Goal: Task Accomplishment & Management: Complete application form

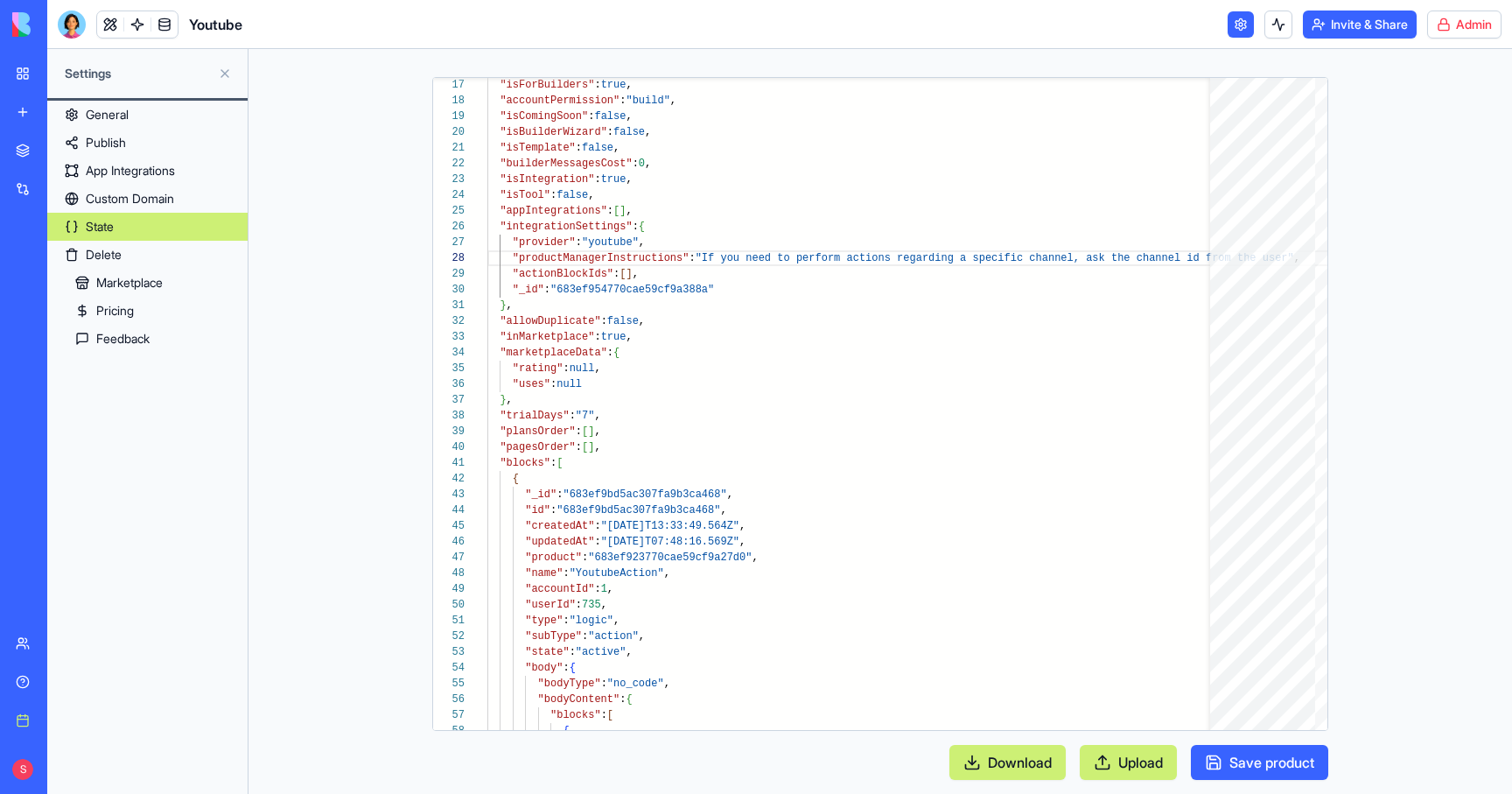
scroll to position [111, 809]
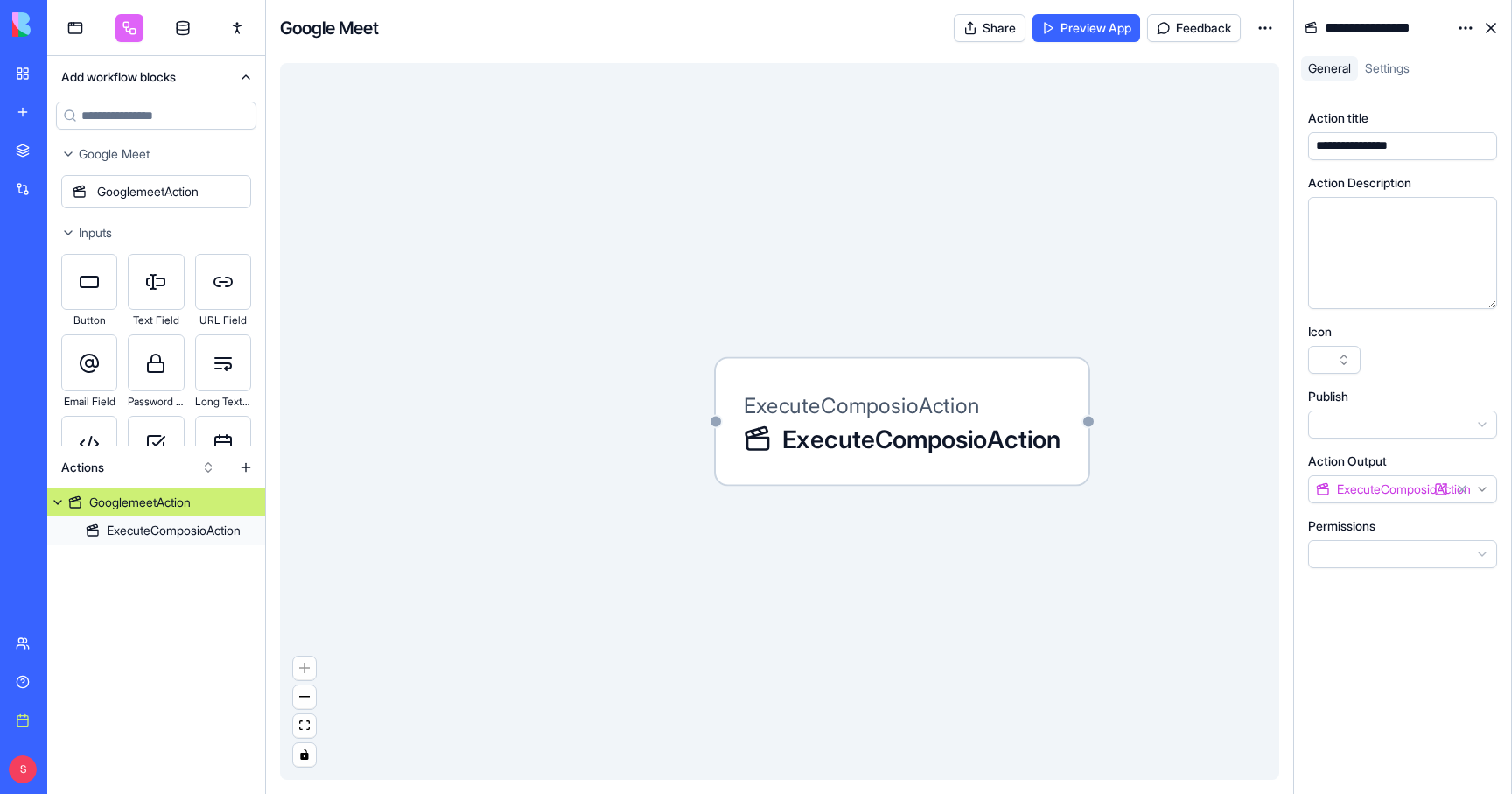
click at [1270, 27] on html "BETA My workspace New app Marketplace Integrations Recent Blocks Support Center…" at bounding box center [756, 397] width 1512 height 794
click at [1223, 72] on span "Edit app" at bounding box center [1225, 71] width 43 height 18
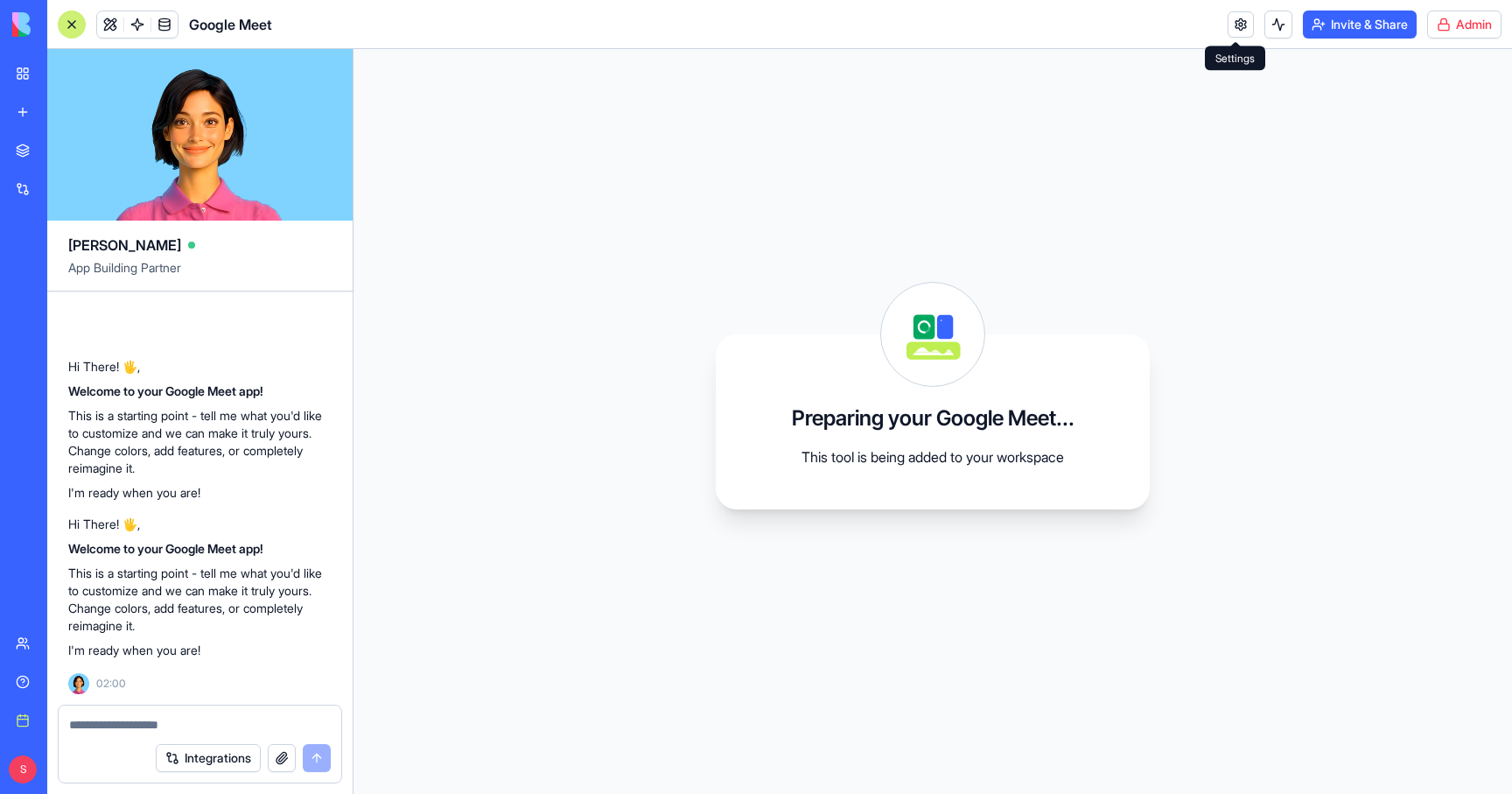
click at [1233, 26] on link at bounding box center [1241, 25] width 27 height 27
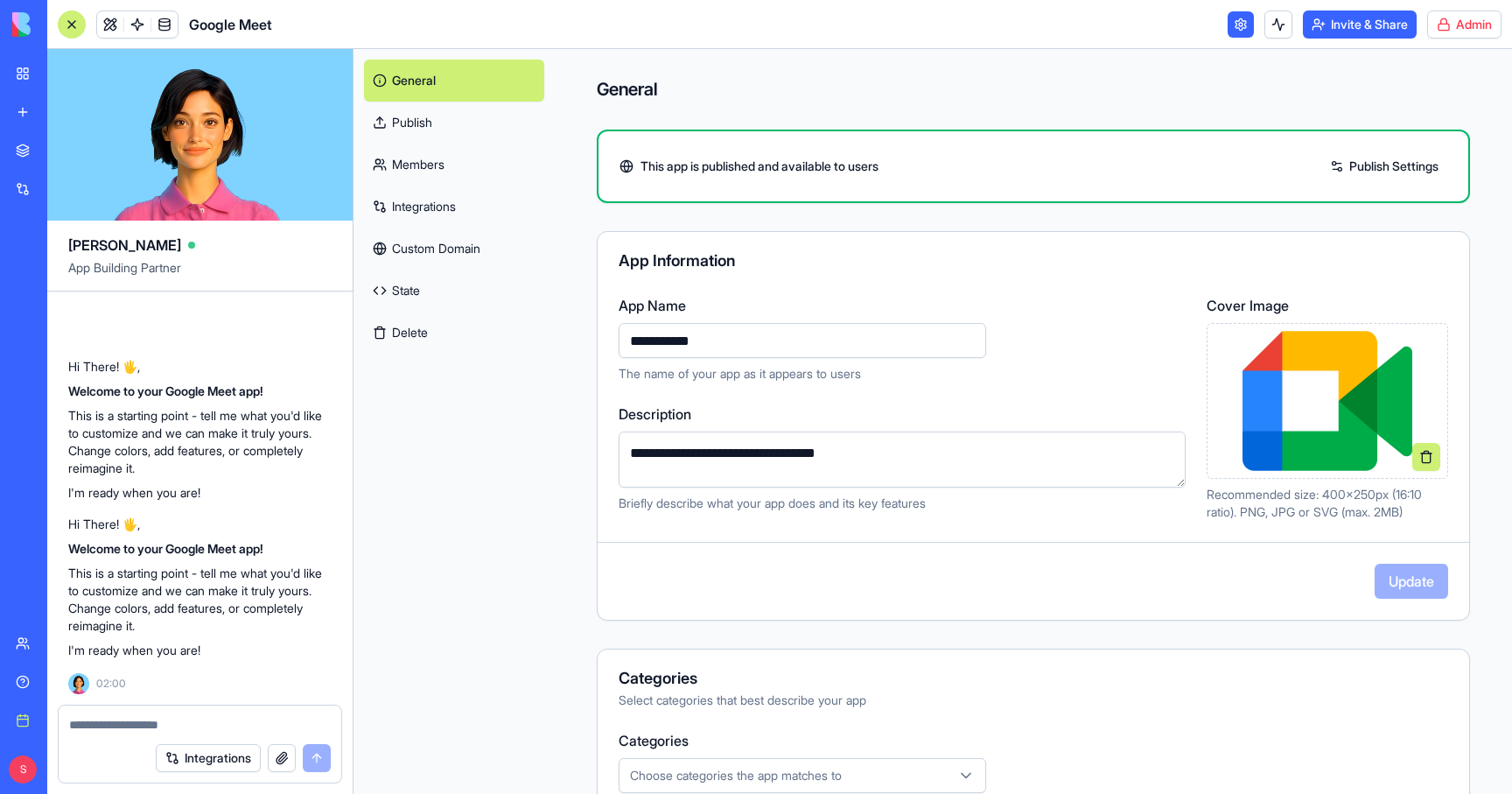
click at [412, 287] on link "State" at bounding box center [454, 290] width 181 height 42
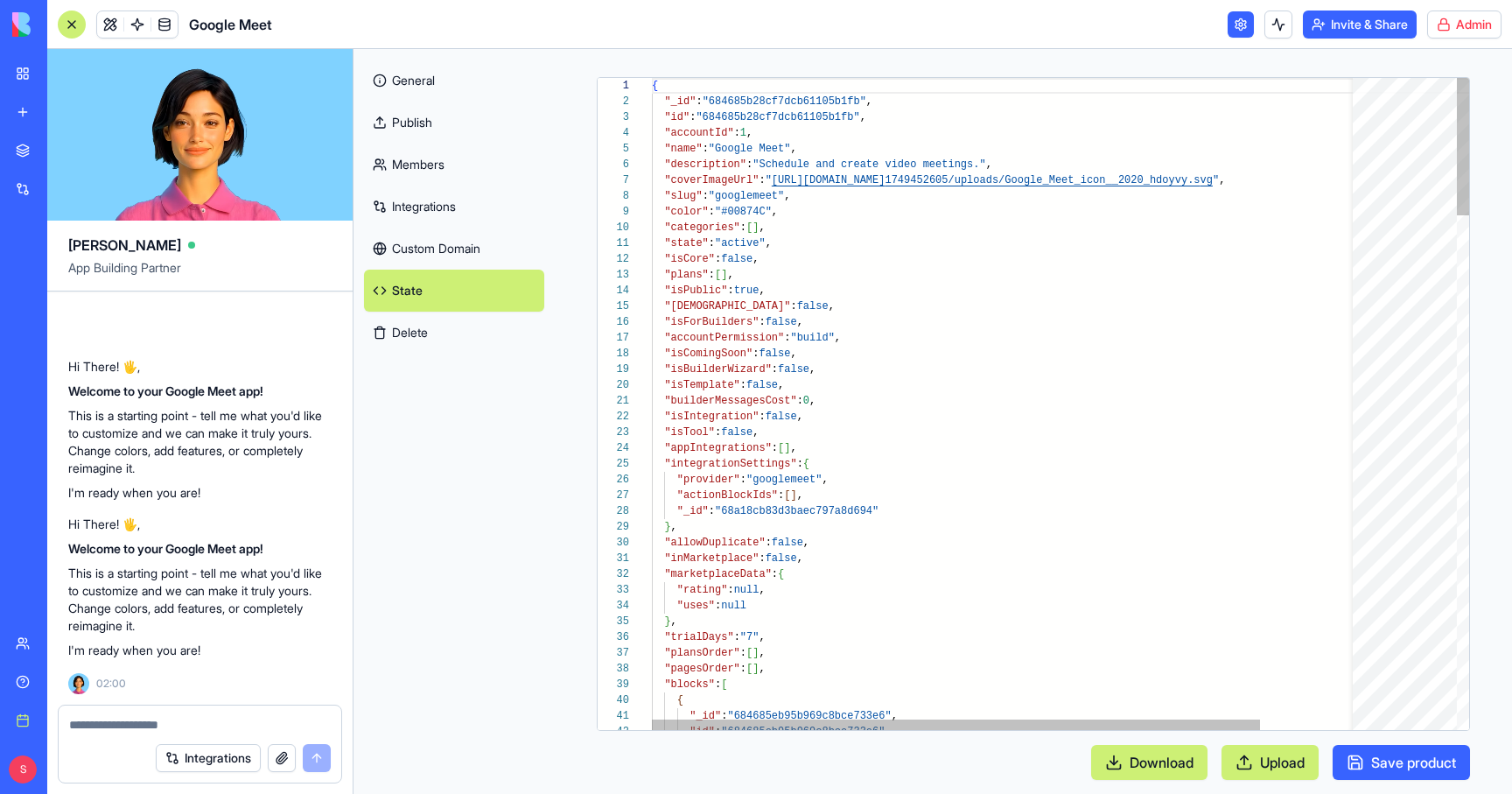
scroll to position [158, 0]
click at [409, 119] on link "Publish" at bounding box center [454, 122] width 181 height 42
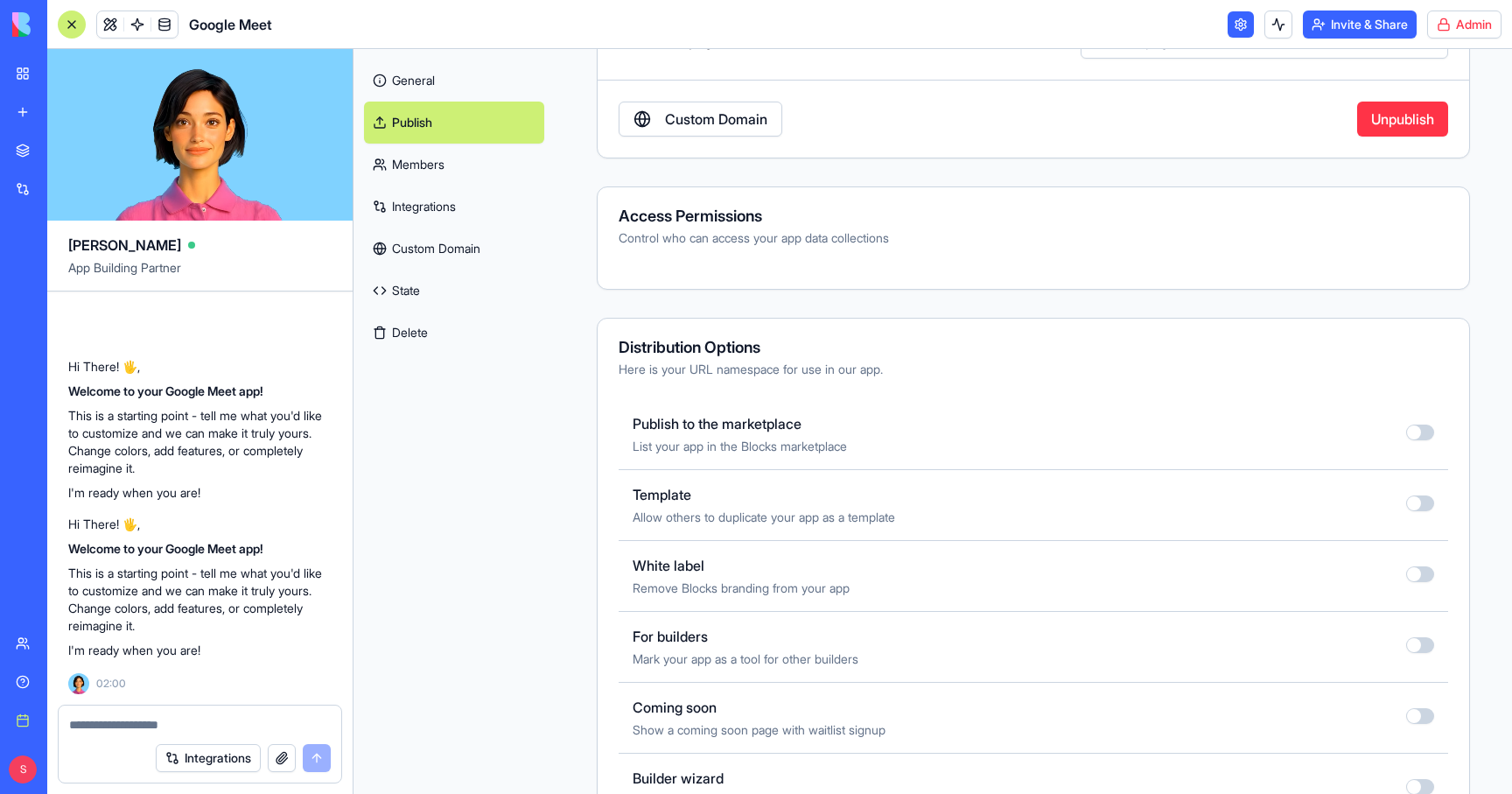
scroll to position [381, 0]
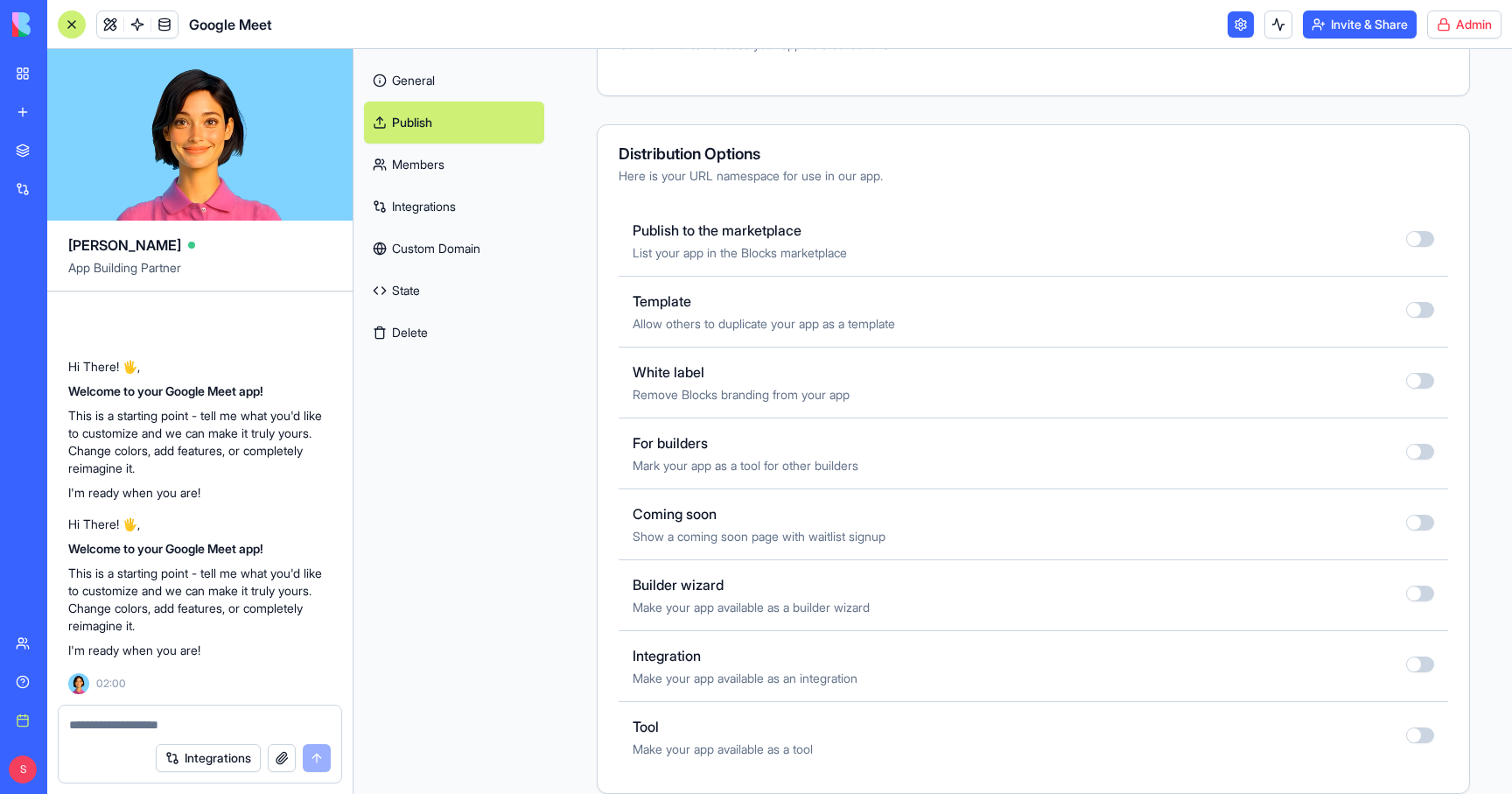
click at [1422, 239] on button "button" at bounding box center [1419, 239] width 28 height 16
click at [1429, 455] on button "button" at bounding box center [1419, 451] width 28 height 16
click at [1422, 664] on button "button" at bounding box center [1419, 665] width 28 height 16
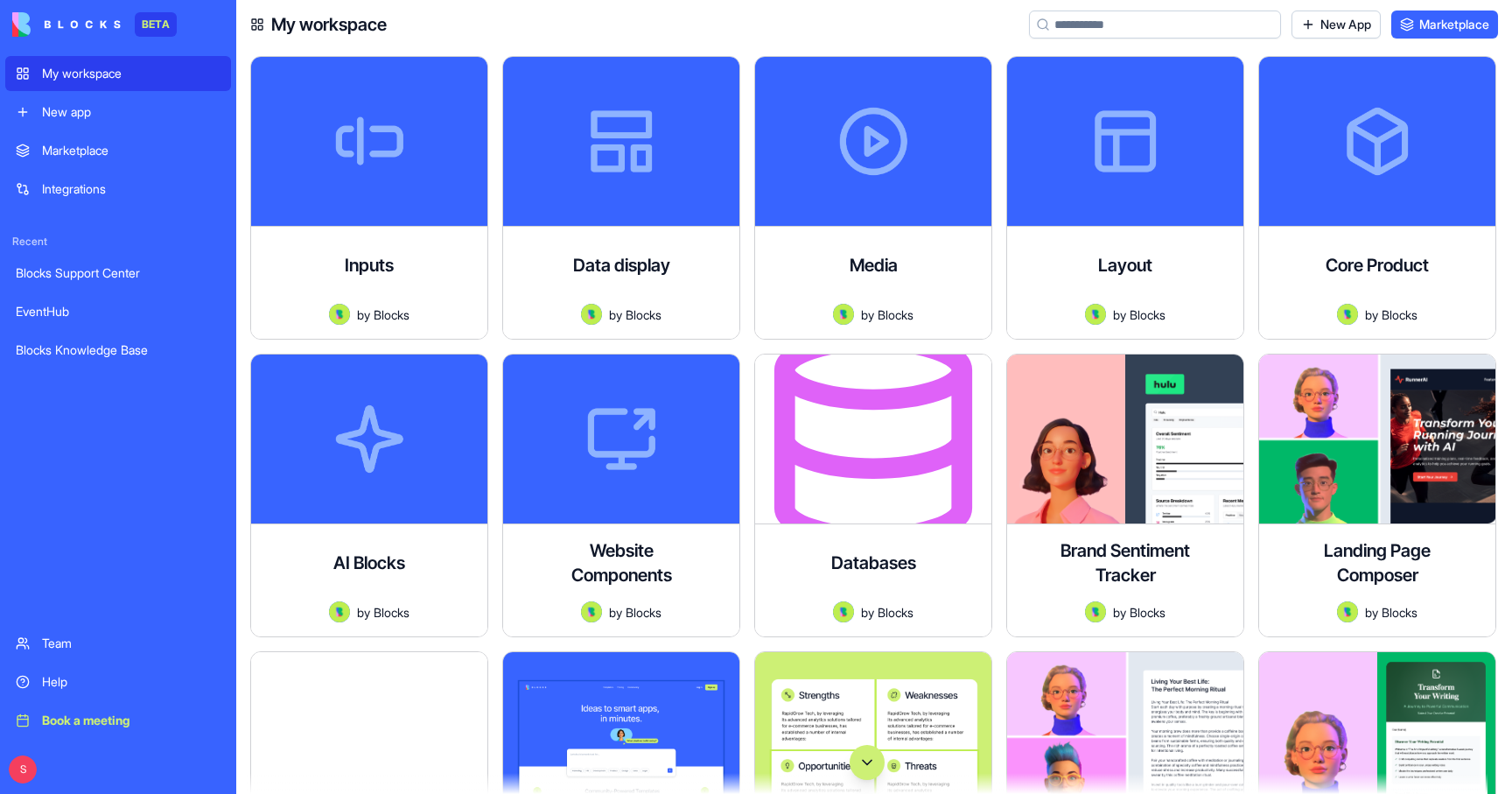
click at [119, 105] on div "New app" at bounding box center [131, 113] width 179 height 18
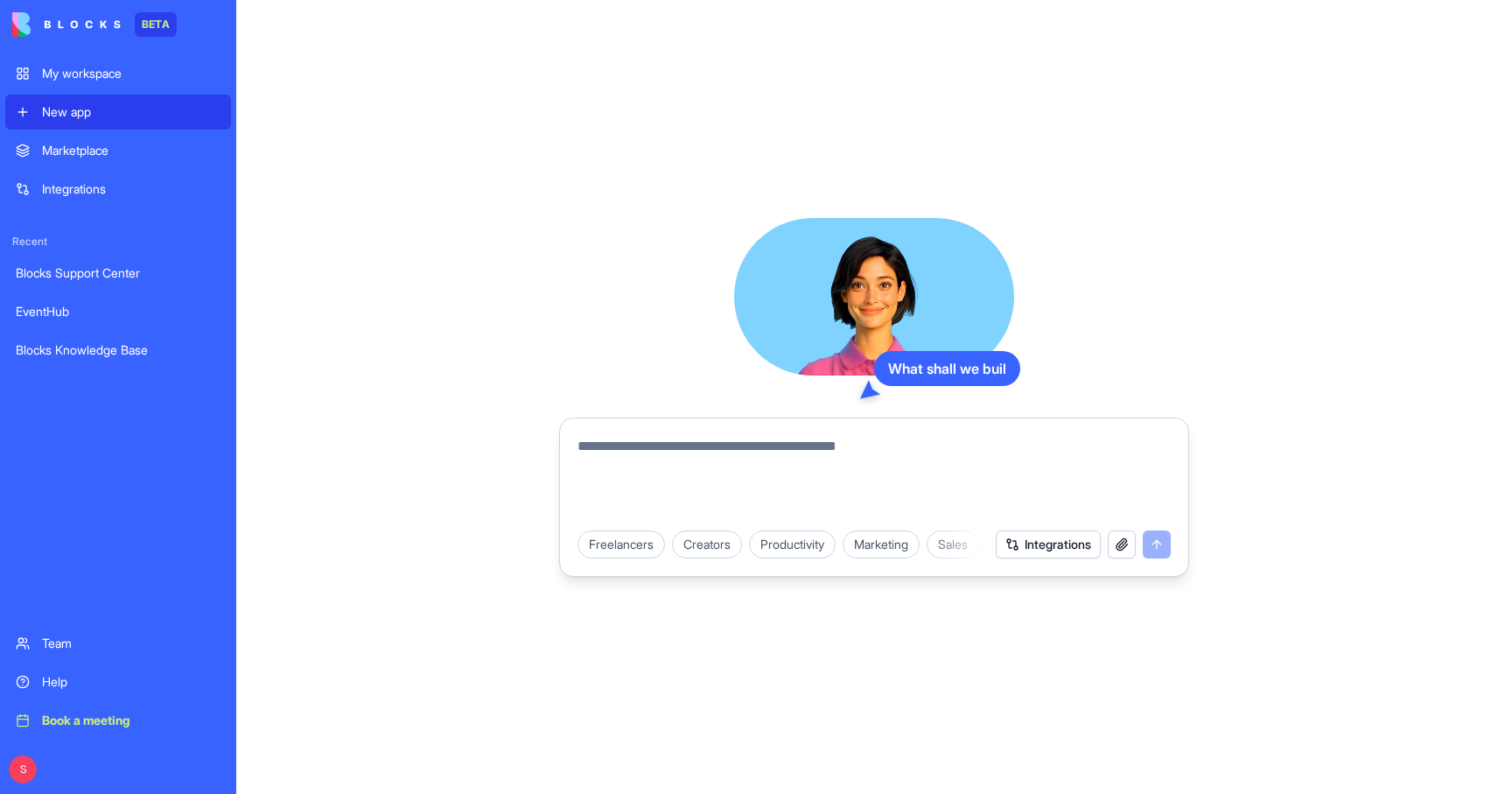
click at [702, 458] on textarea at bounding box center [873, 477] width 593 height 84
type textarea "**********"
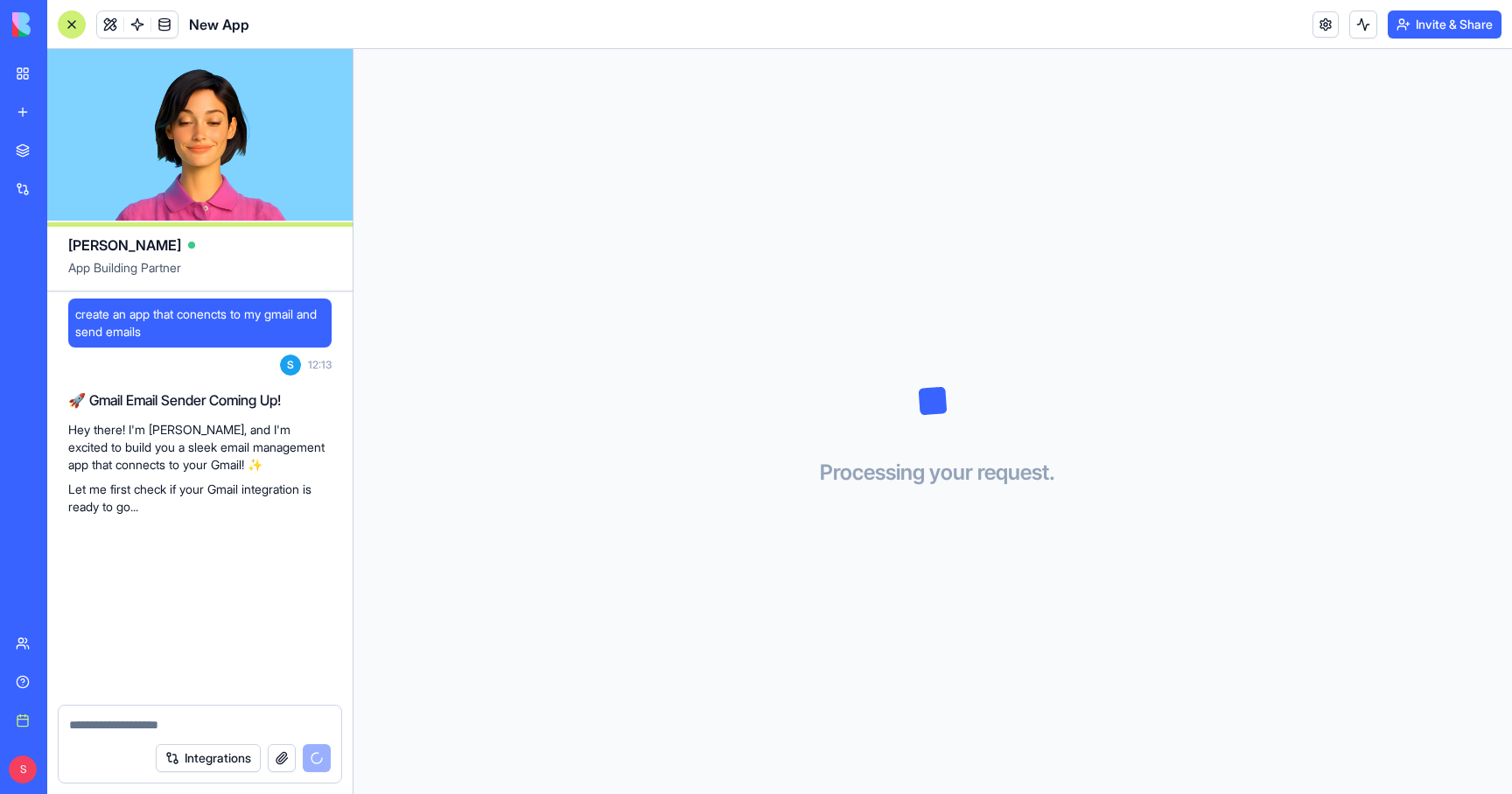
scroll to position [189, 0]
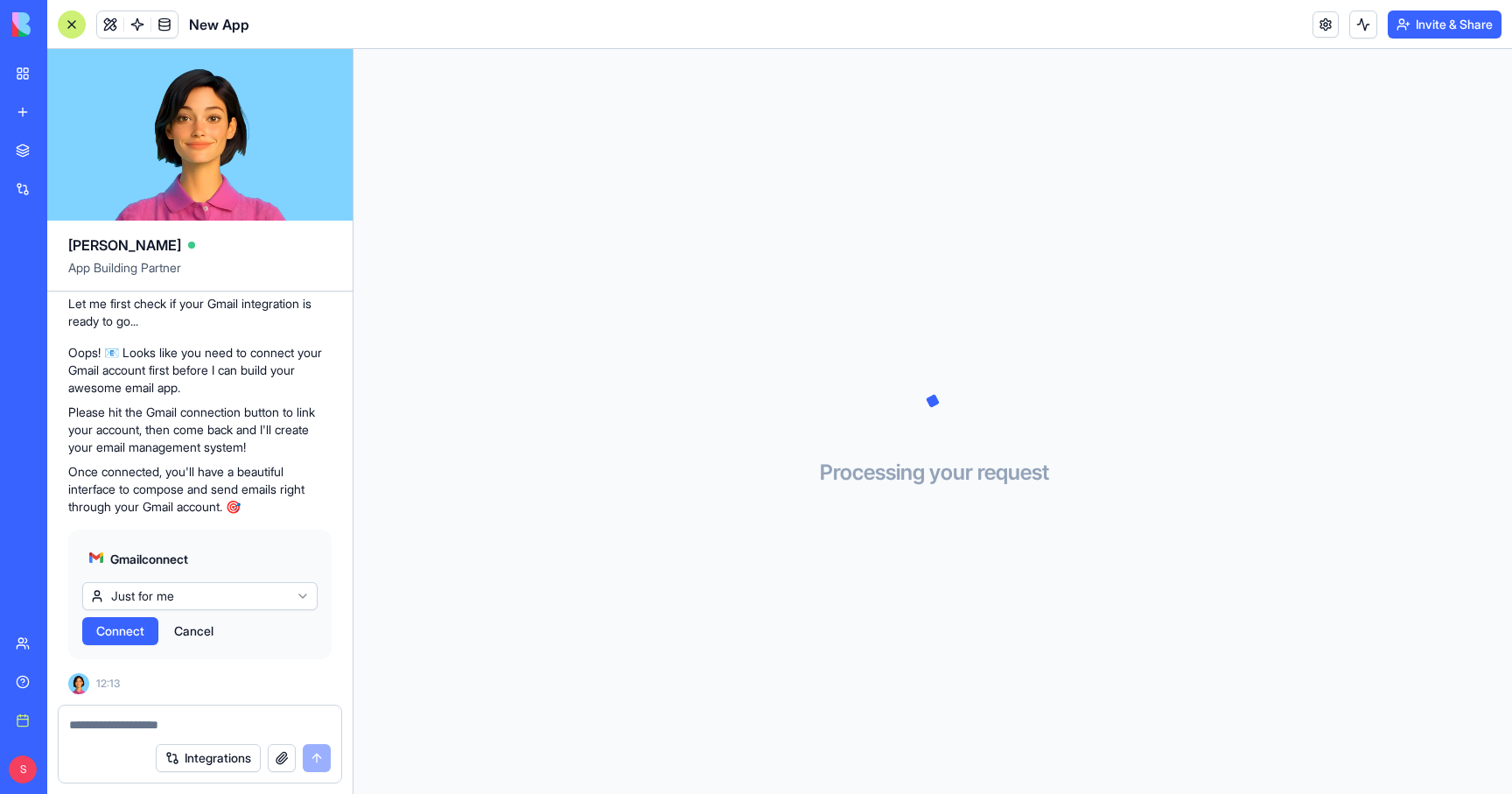
click at [21, 109] on link "New app" at bounding box center [39, 112] width 70 height 35
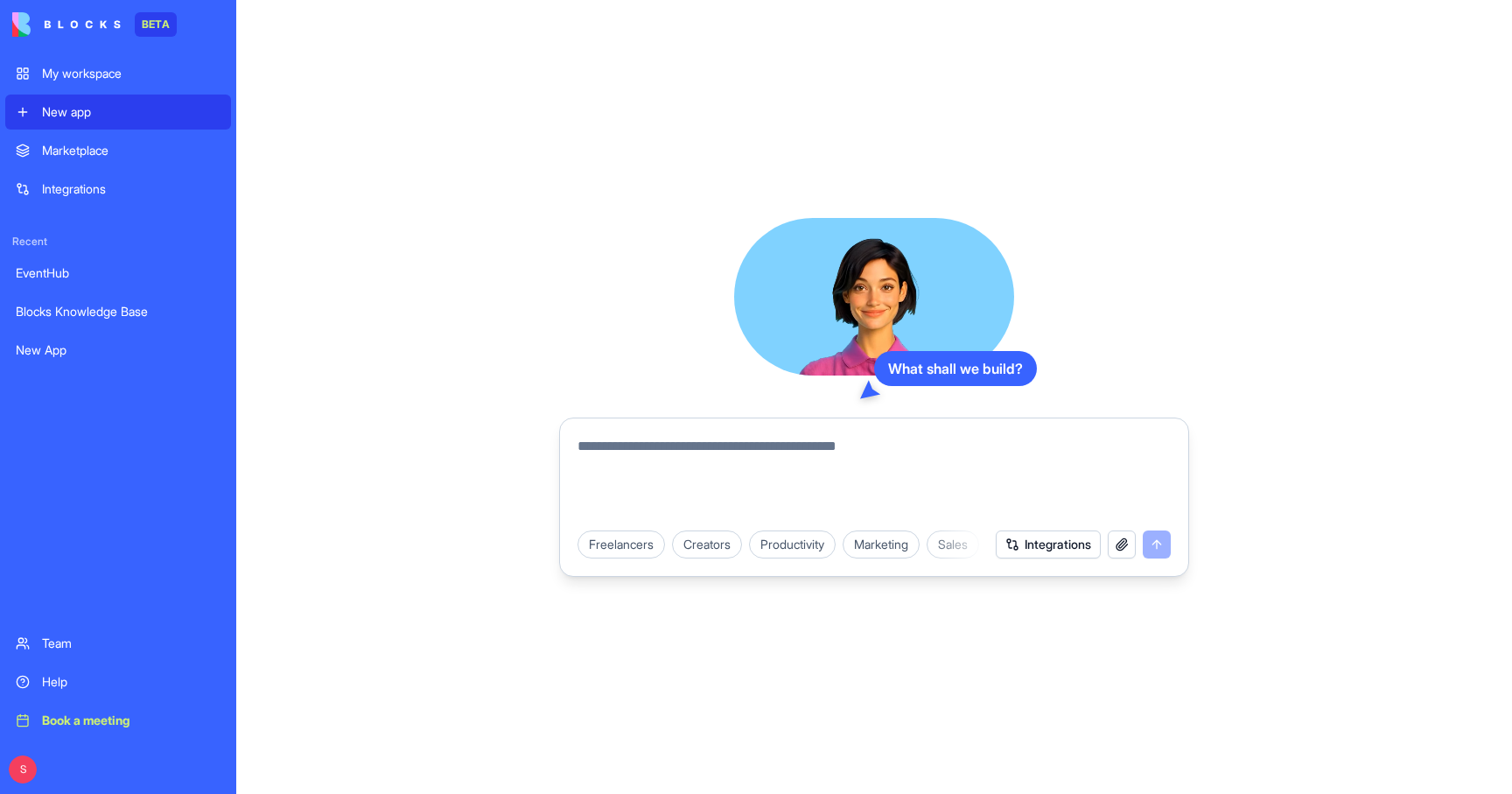
click at [650, 438] on textarea at bounding box center [873, 477] width 593 height 84
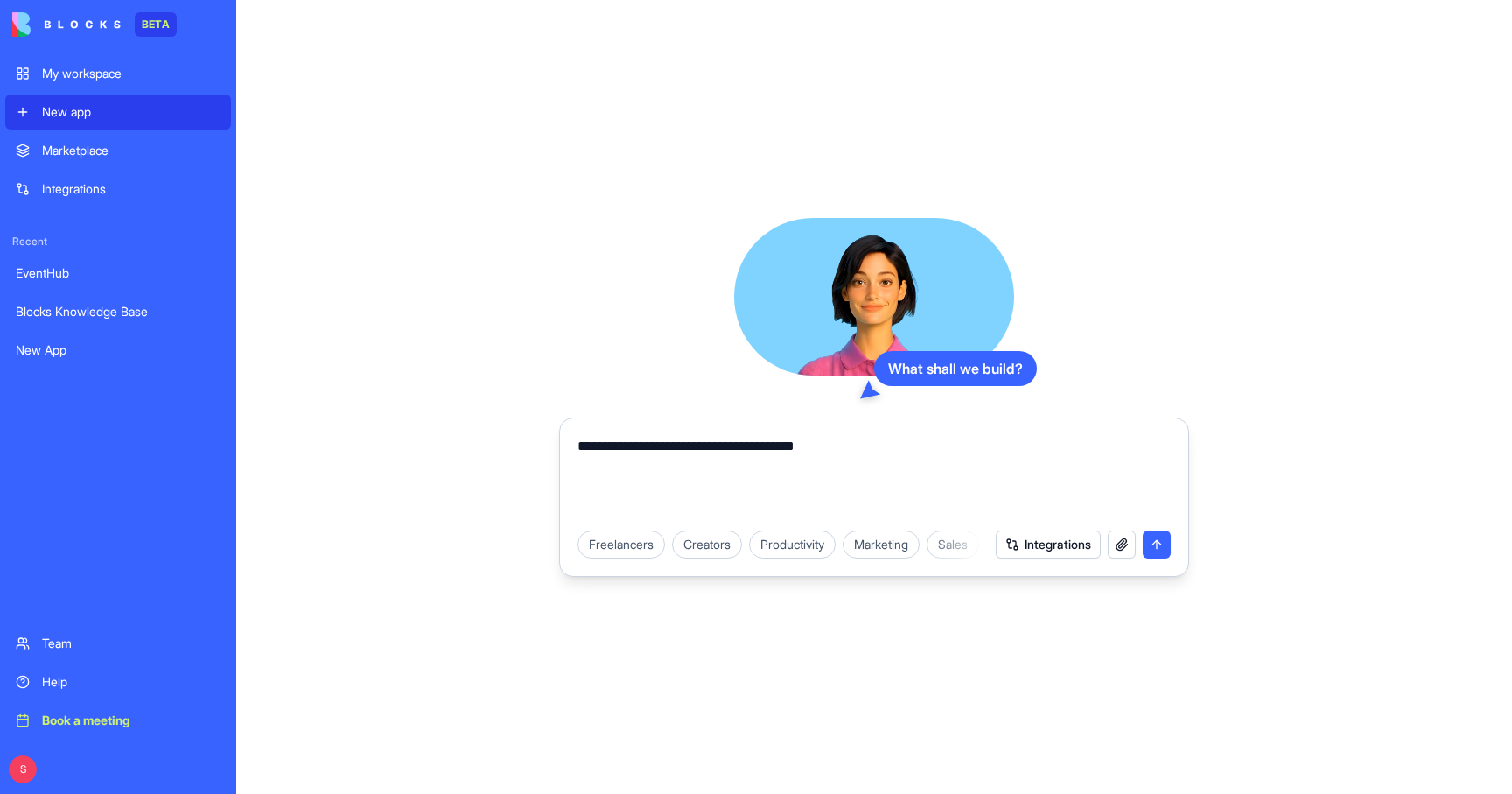
type textarea "**********"
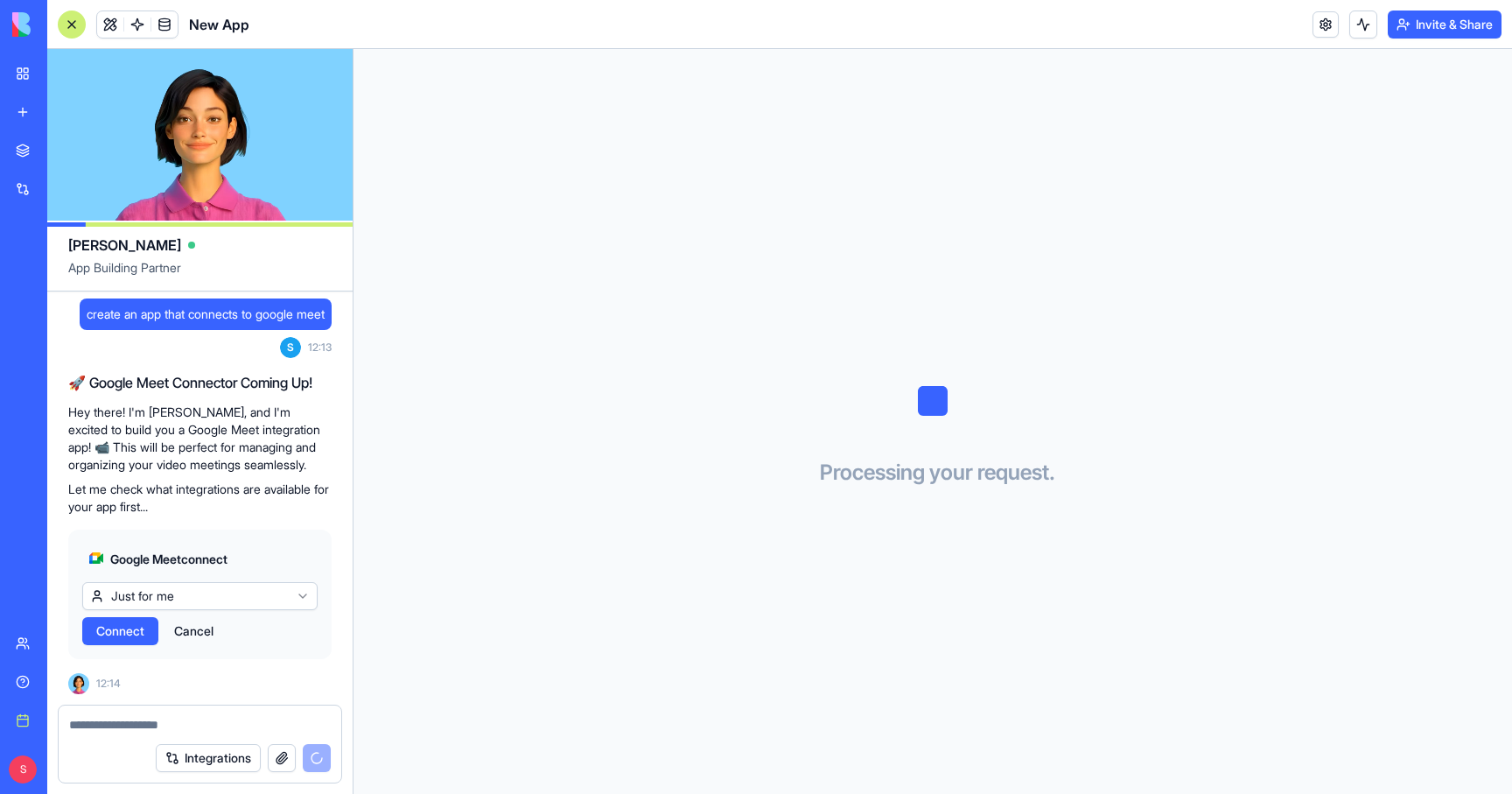
scroll to position [147, 0]
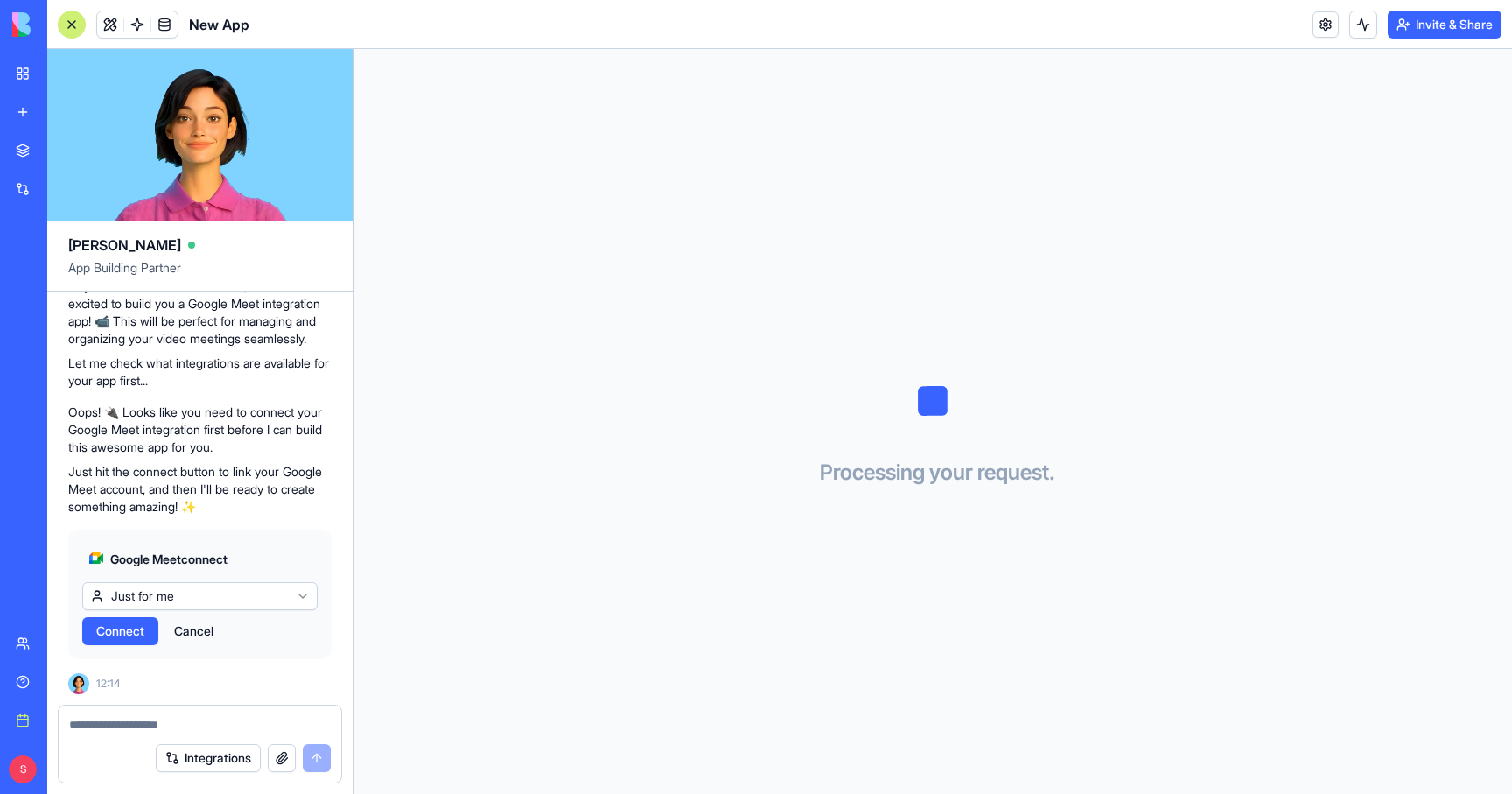
click at [24, 114] on link "New app" at bounding box center [39, 112] width 70 height 35
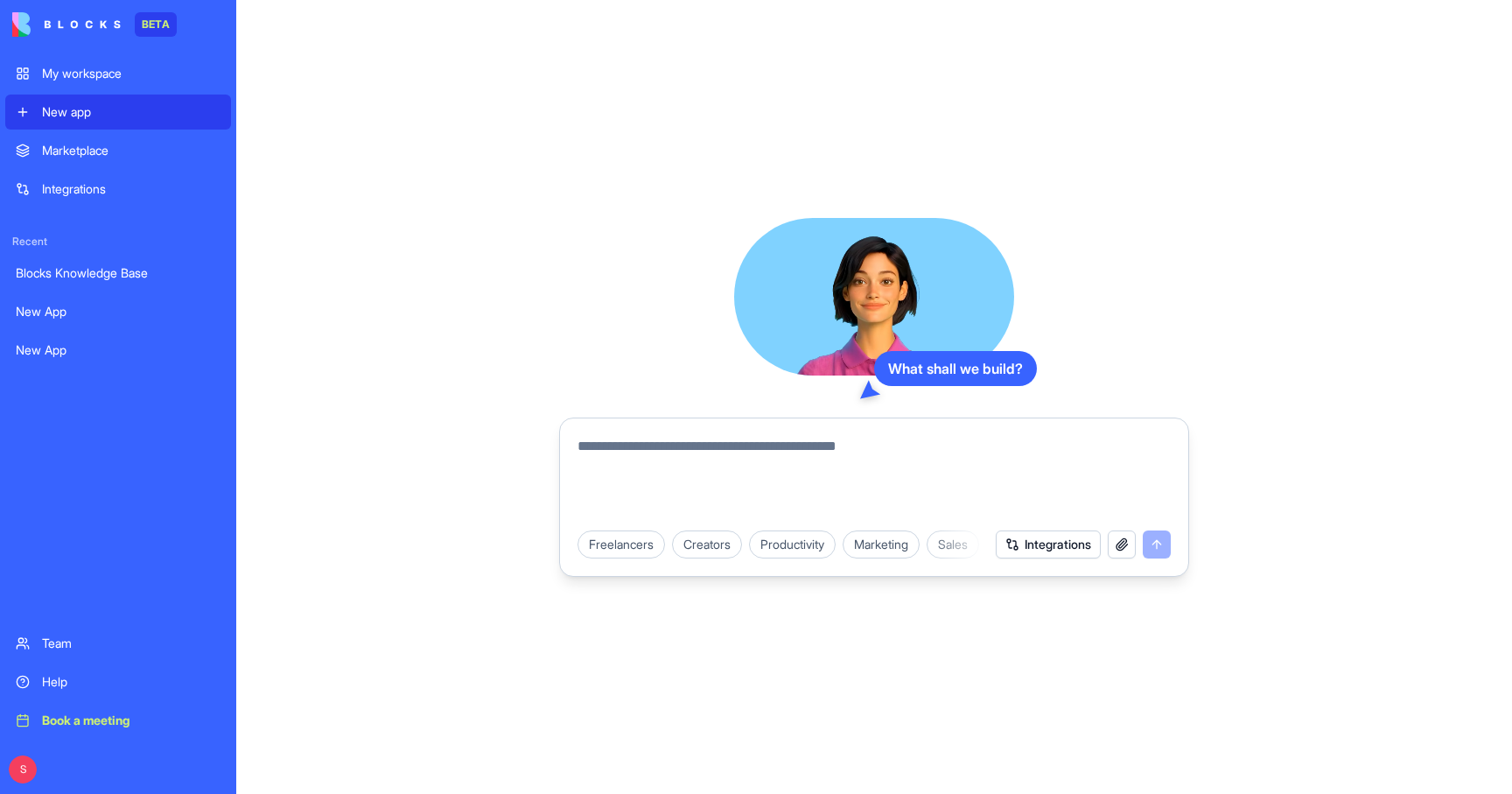
click at [634, 455] on textarea at bounding box center [873, 477] width 593 height 84
type textarea "**********"
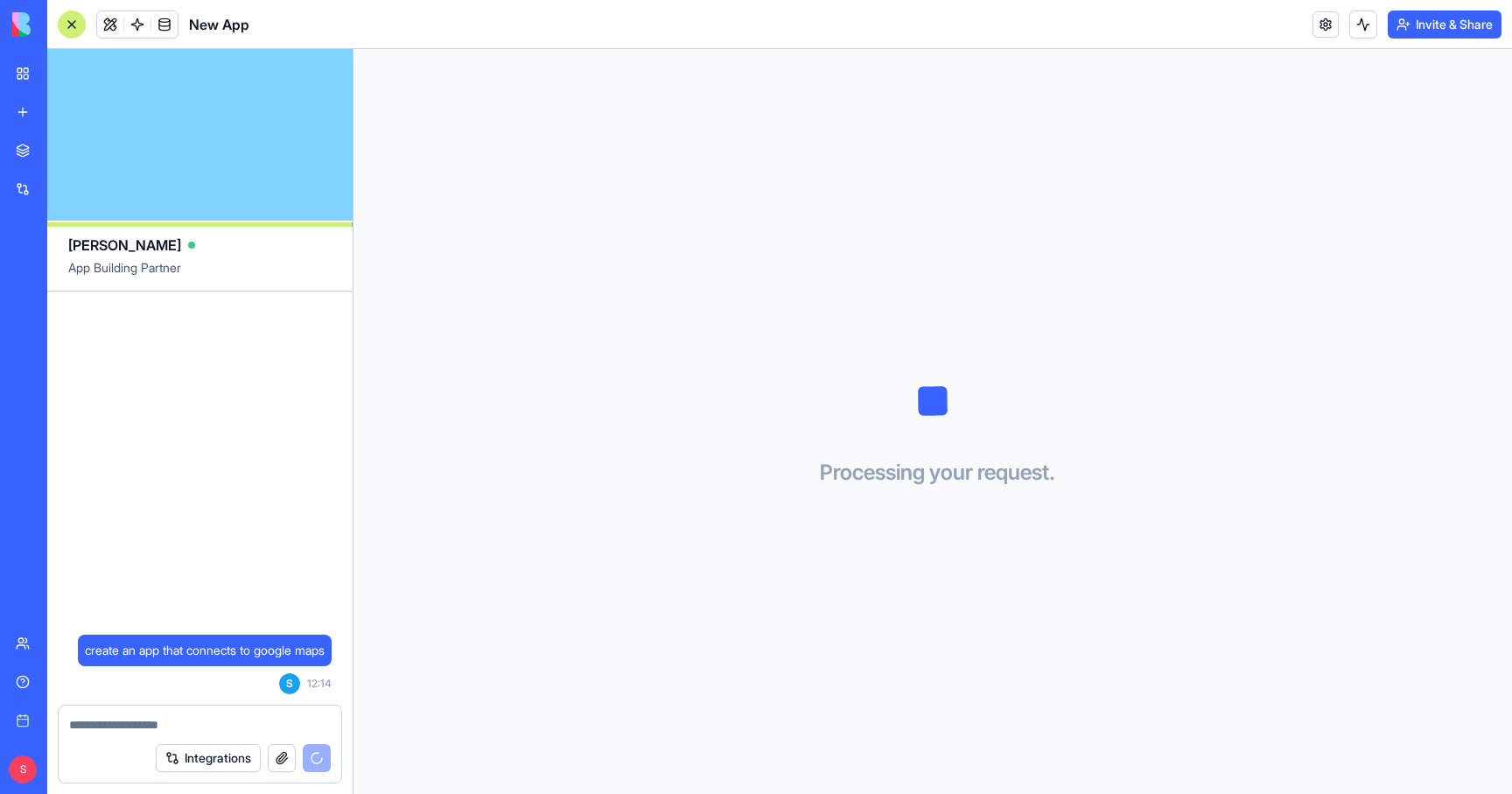
scroll to position [66, 0]
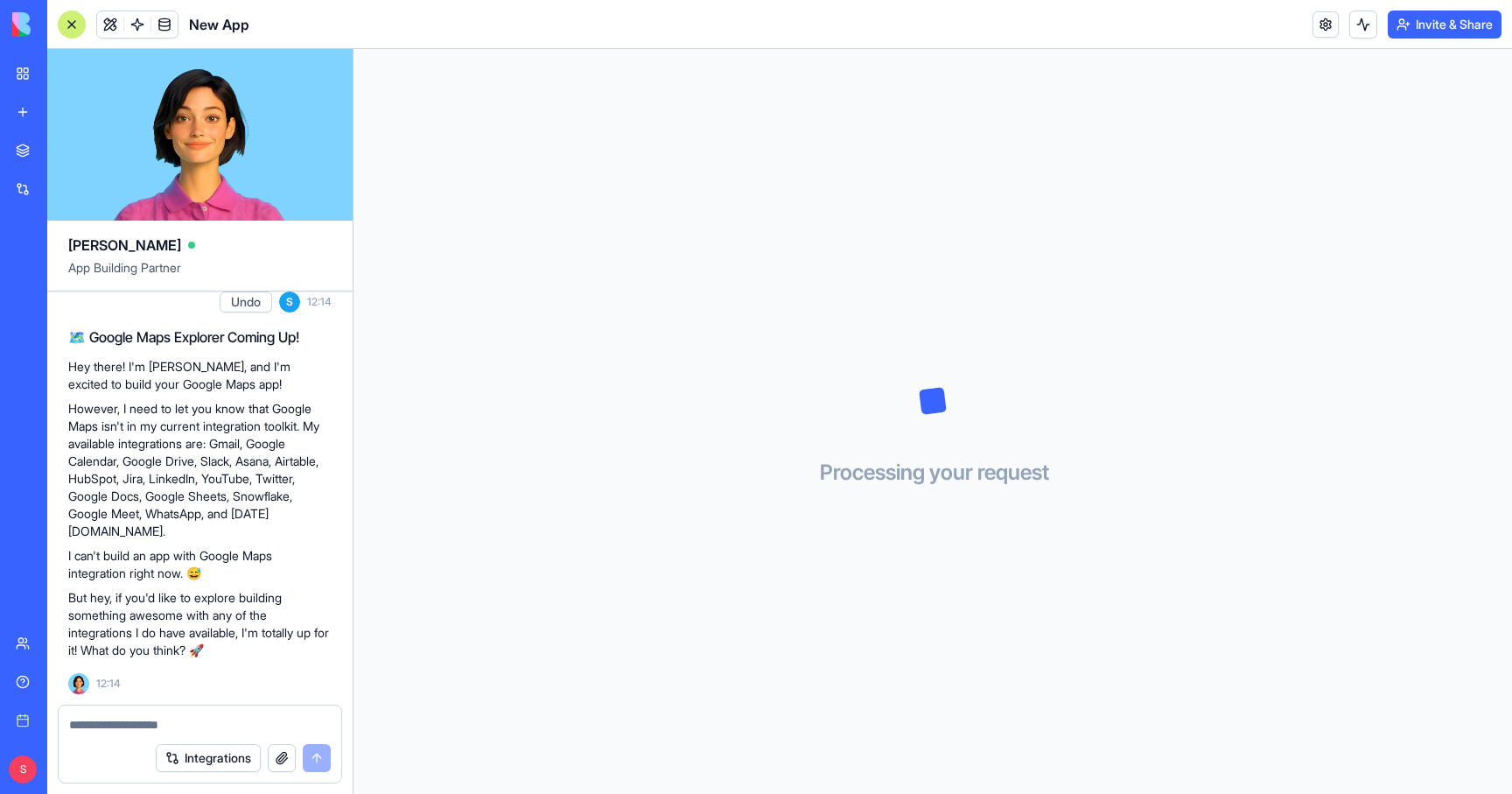
click at [33, 109] on link "New app" at bounding box center [39, 112] width 70 height 35
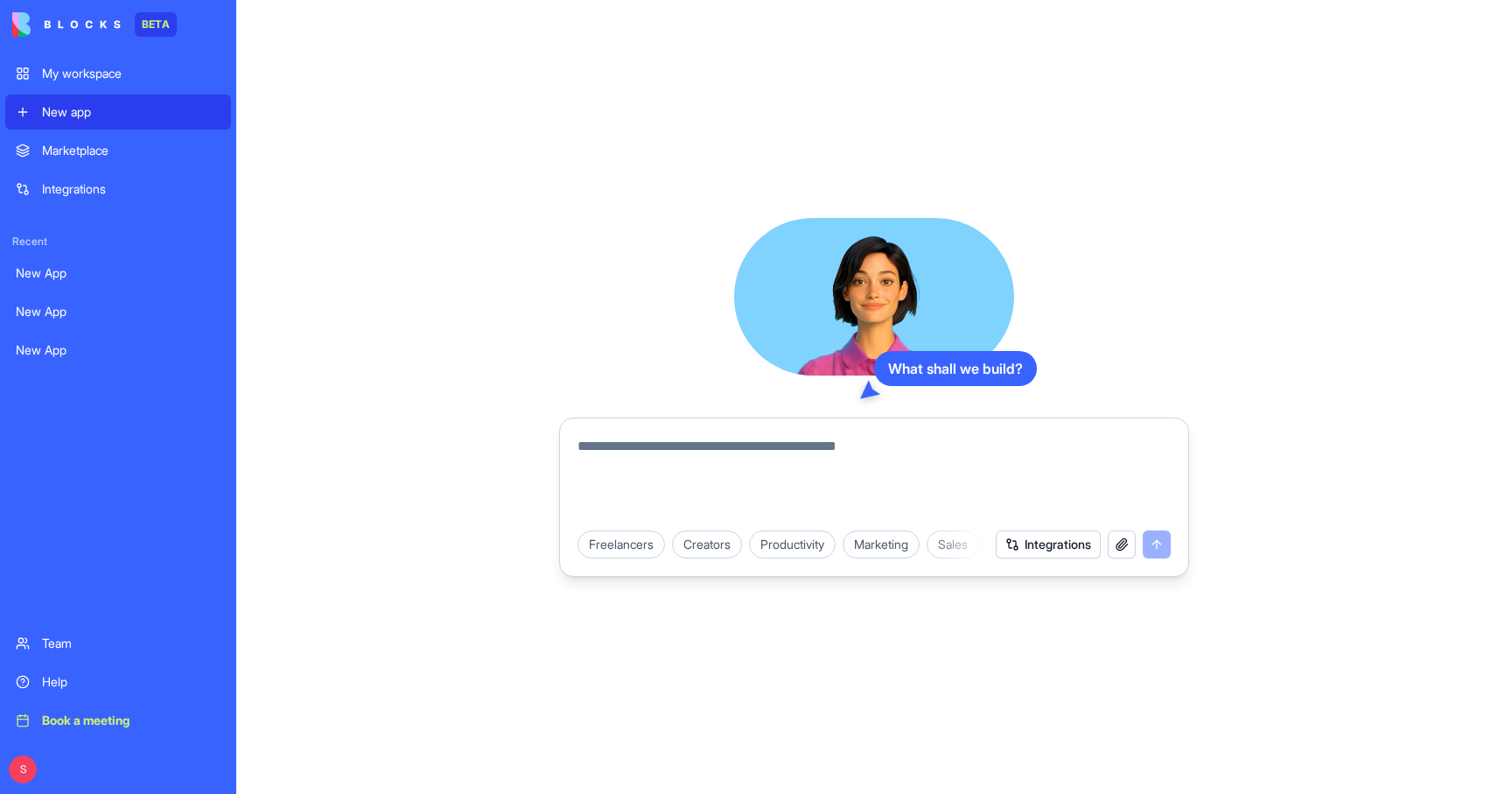
click at [597, 472] on textarea at bounding box center [873, 477] width 593 height 84
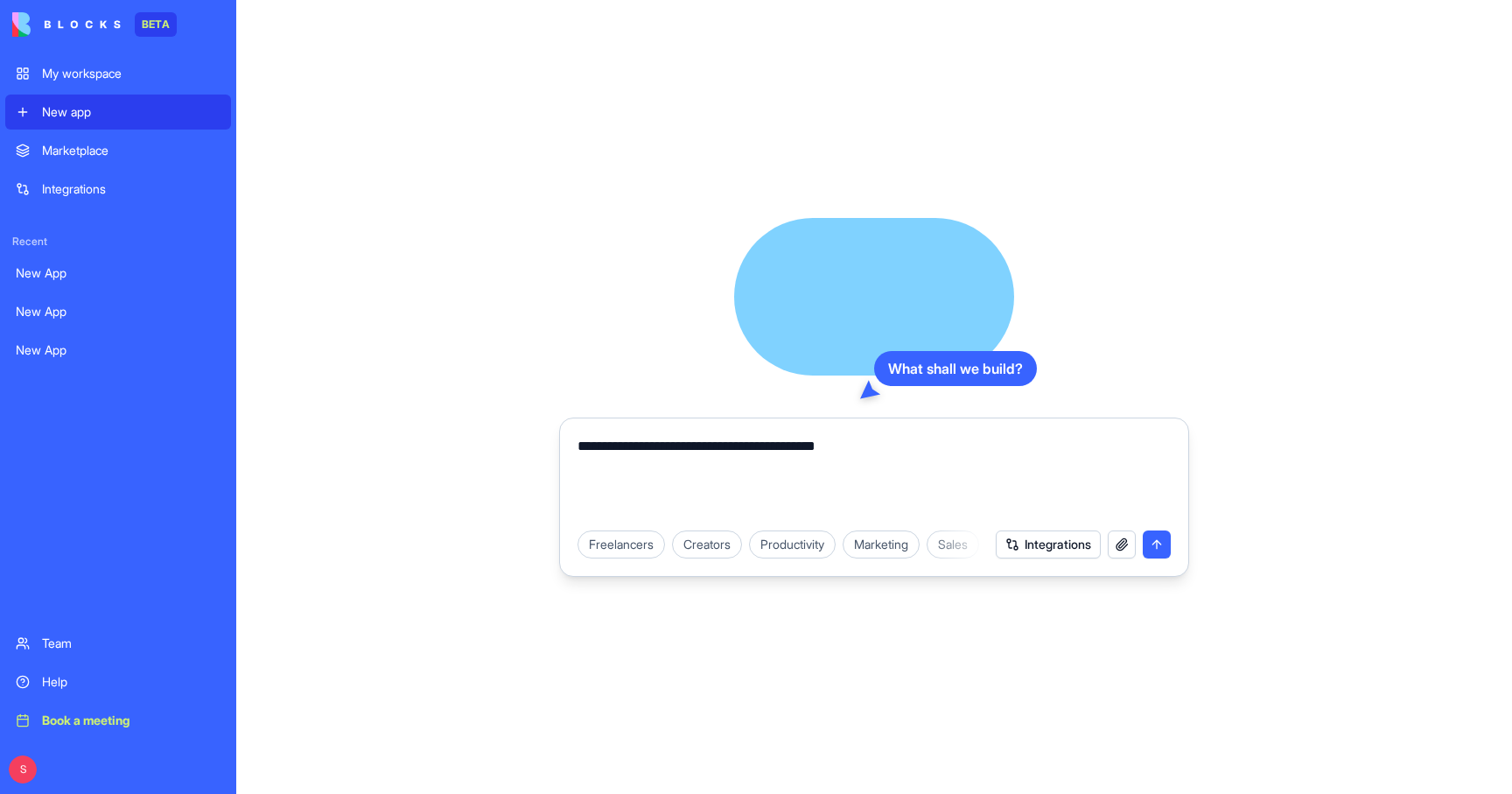
type textarea "**********"
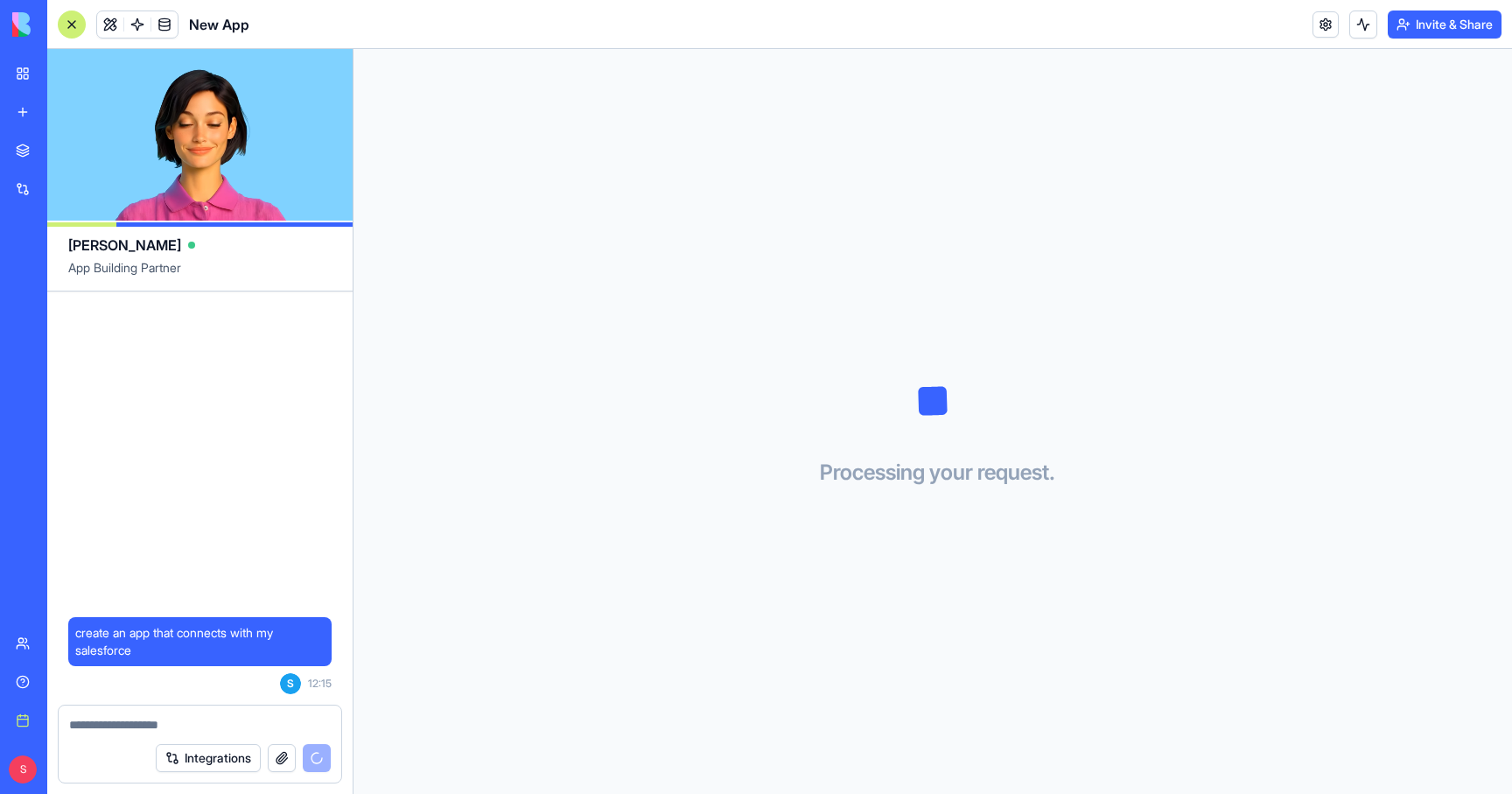
scroll to position [102, 0]
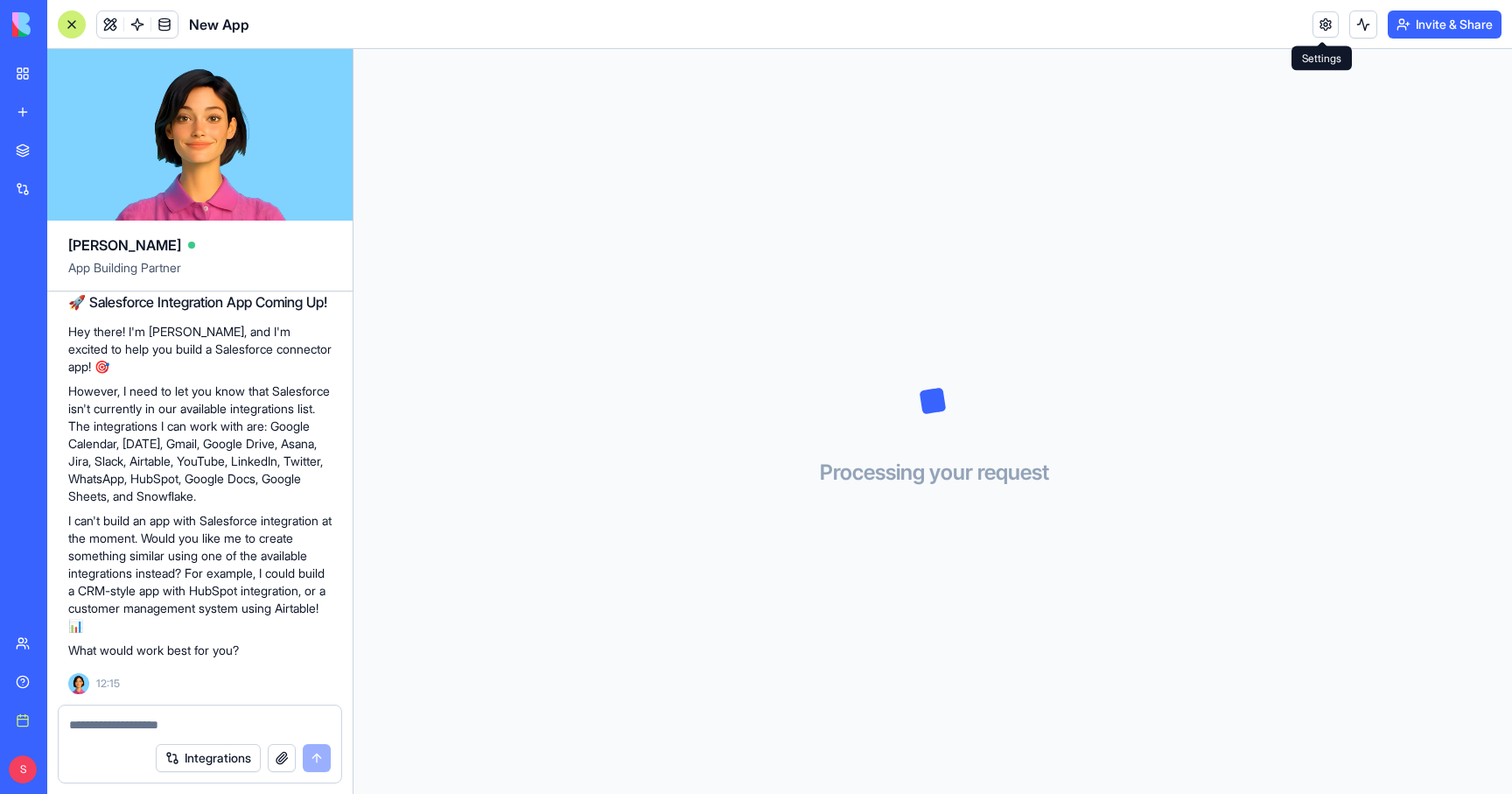
click at [1325, 21] on link at bounding box center [1324, 25] width 27 height 27
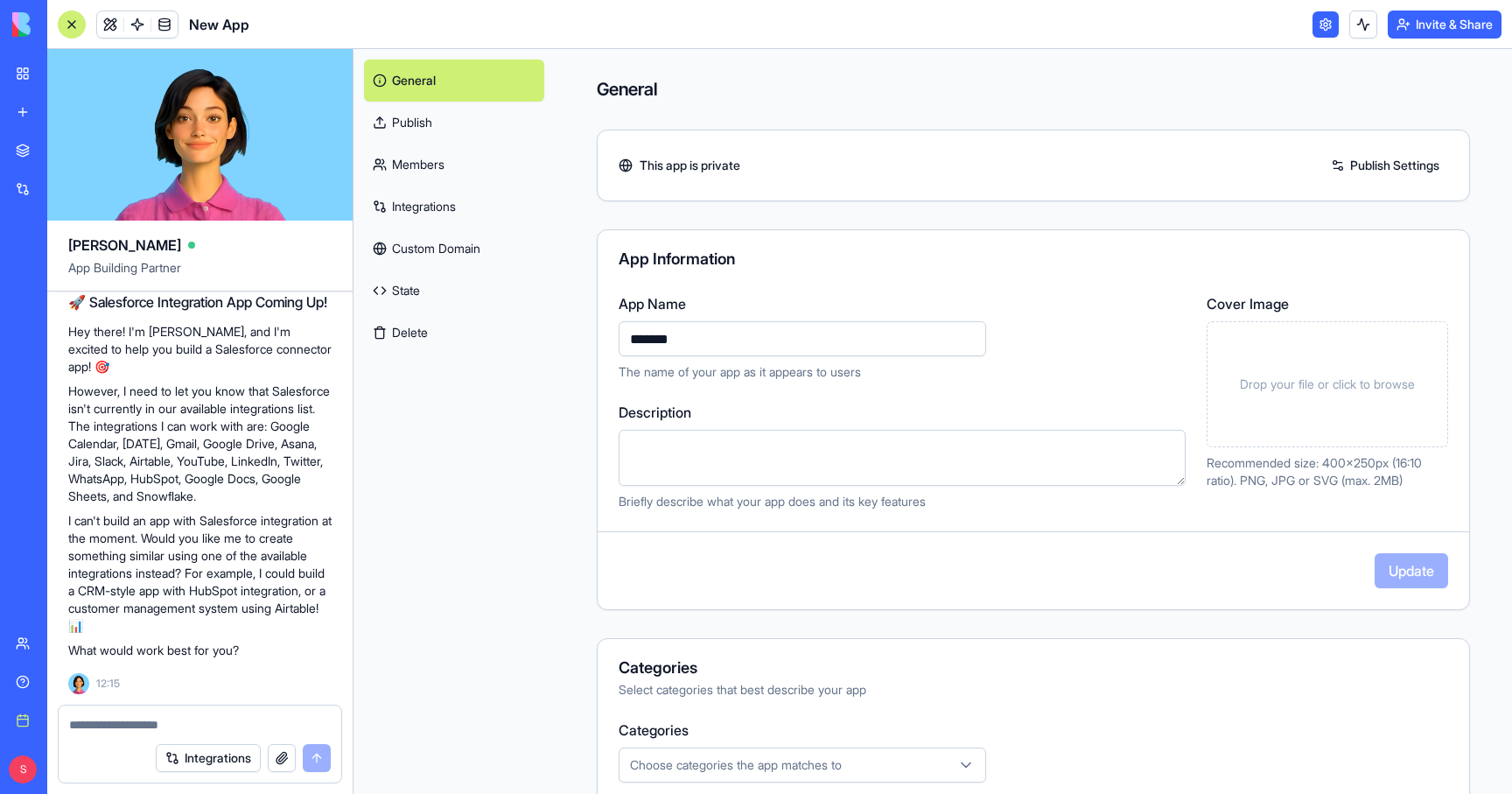
click at [404, 323] on button "Delete" at bounding box center [454, 333] width 181 height 42
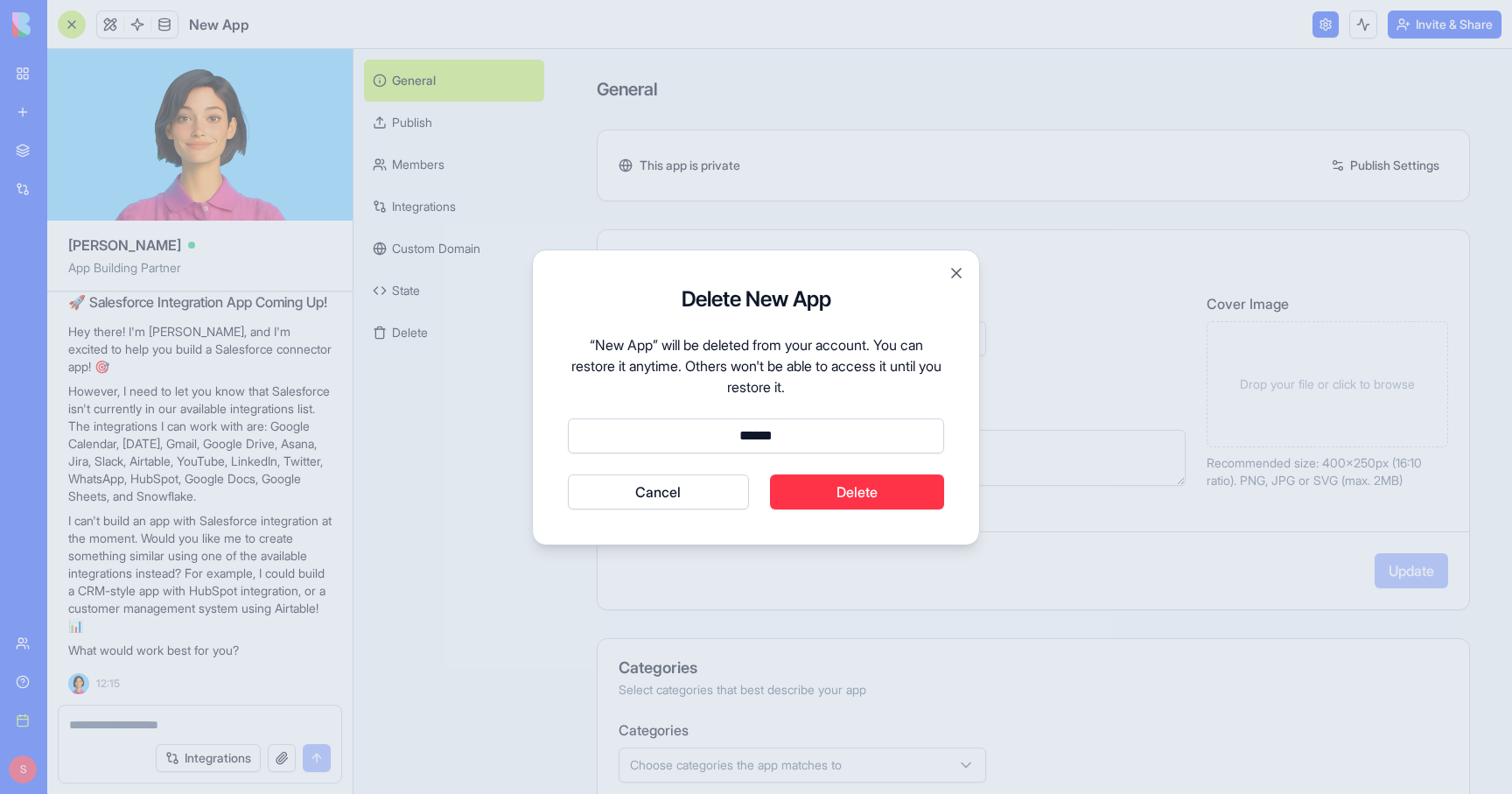
type input "******"
click at [844, 494] on button "Delete" at bounding box center [857, 491] width 175 height 35
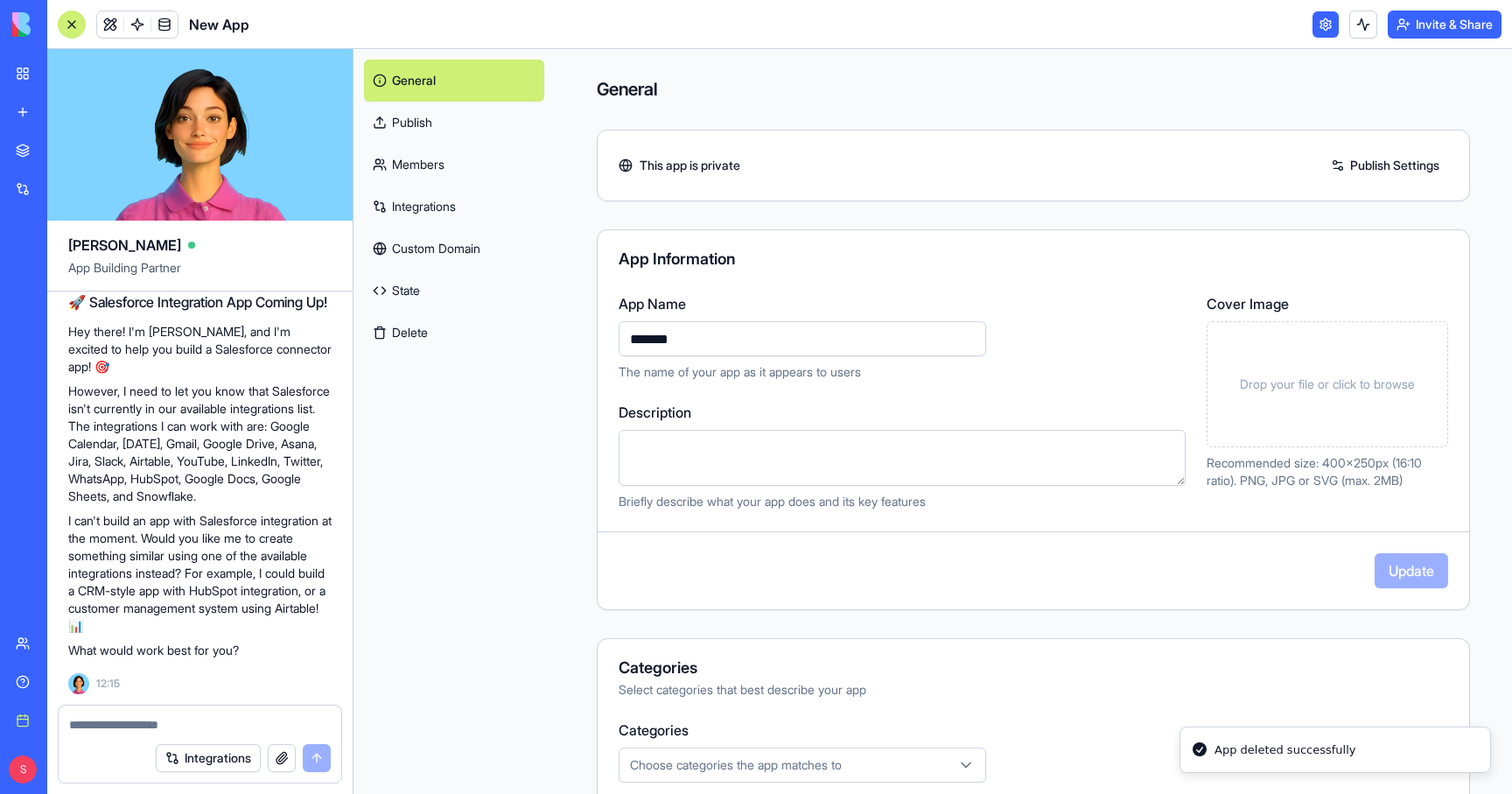
click at [27, 67] on link "My workspace" at bounding box center [39, 73] width 70 height 35
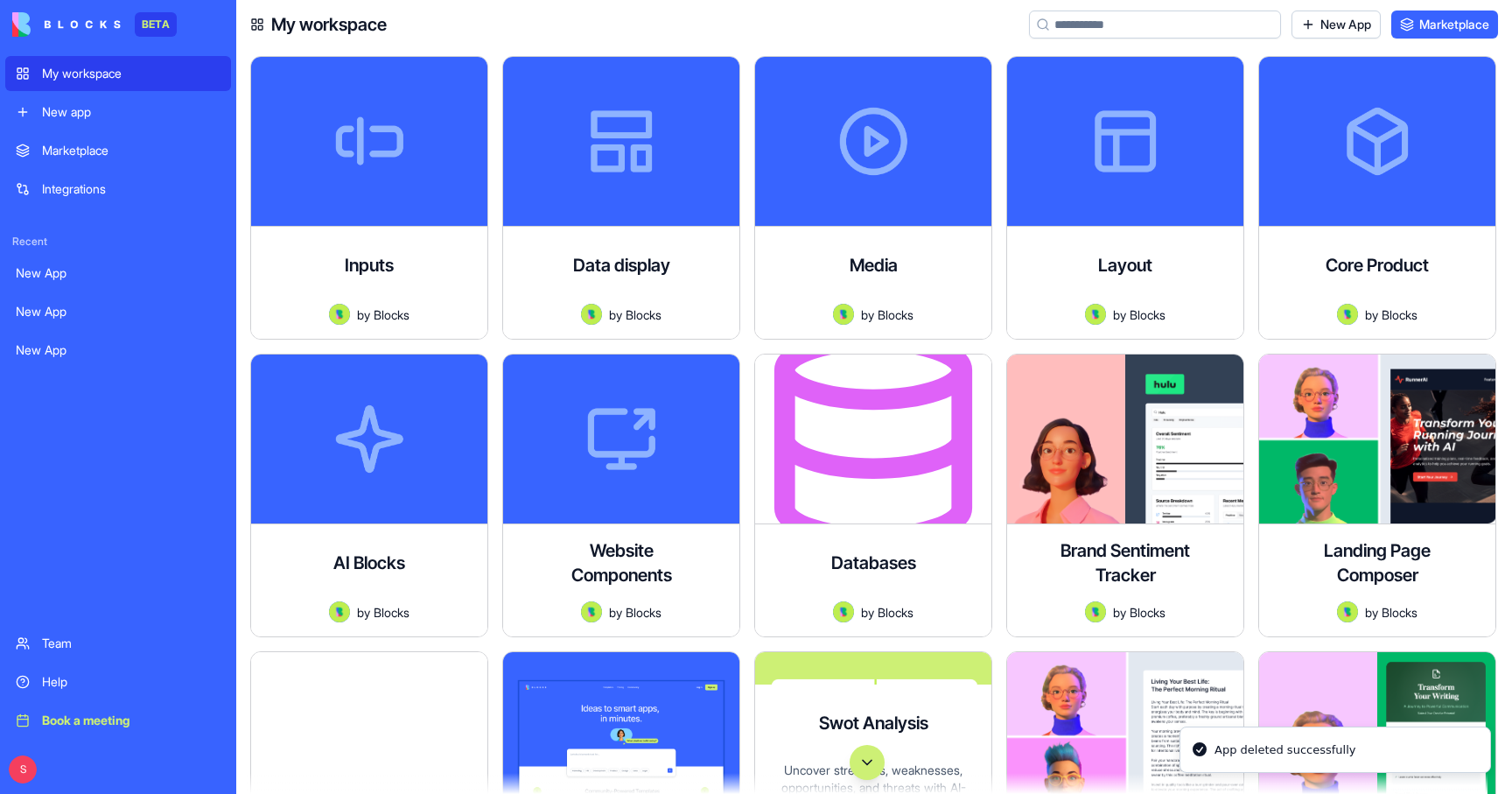
click at [862, 760] on button "Scroll to bottom" at bounding box center [867, 761] width 35 height 35
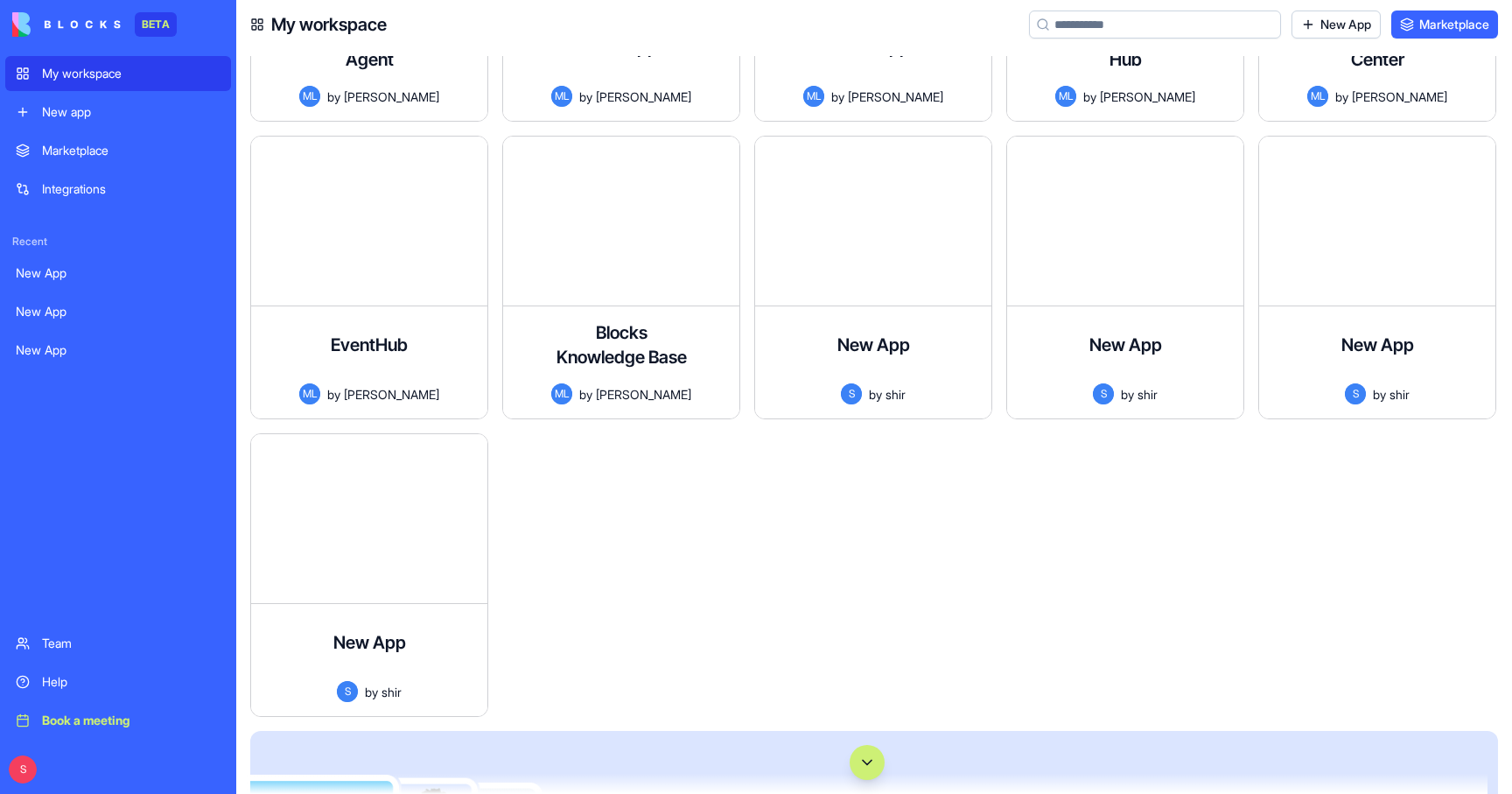
scroll to position [101095, 0]
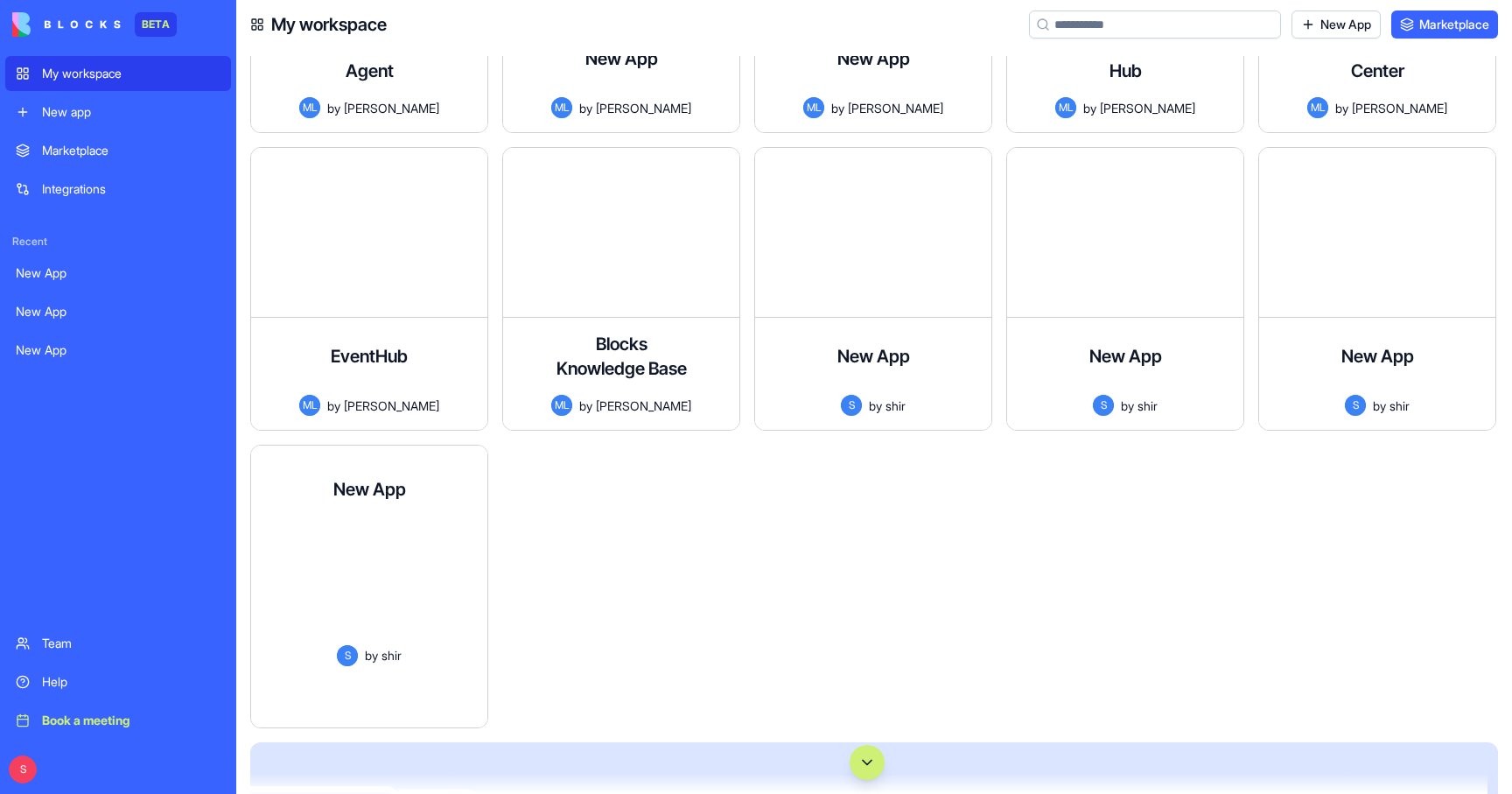
click at [309, 574] on div at bounding box center [369, 586] width 208 height 118
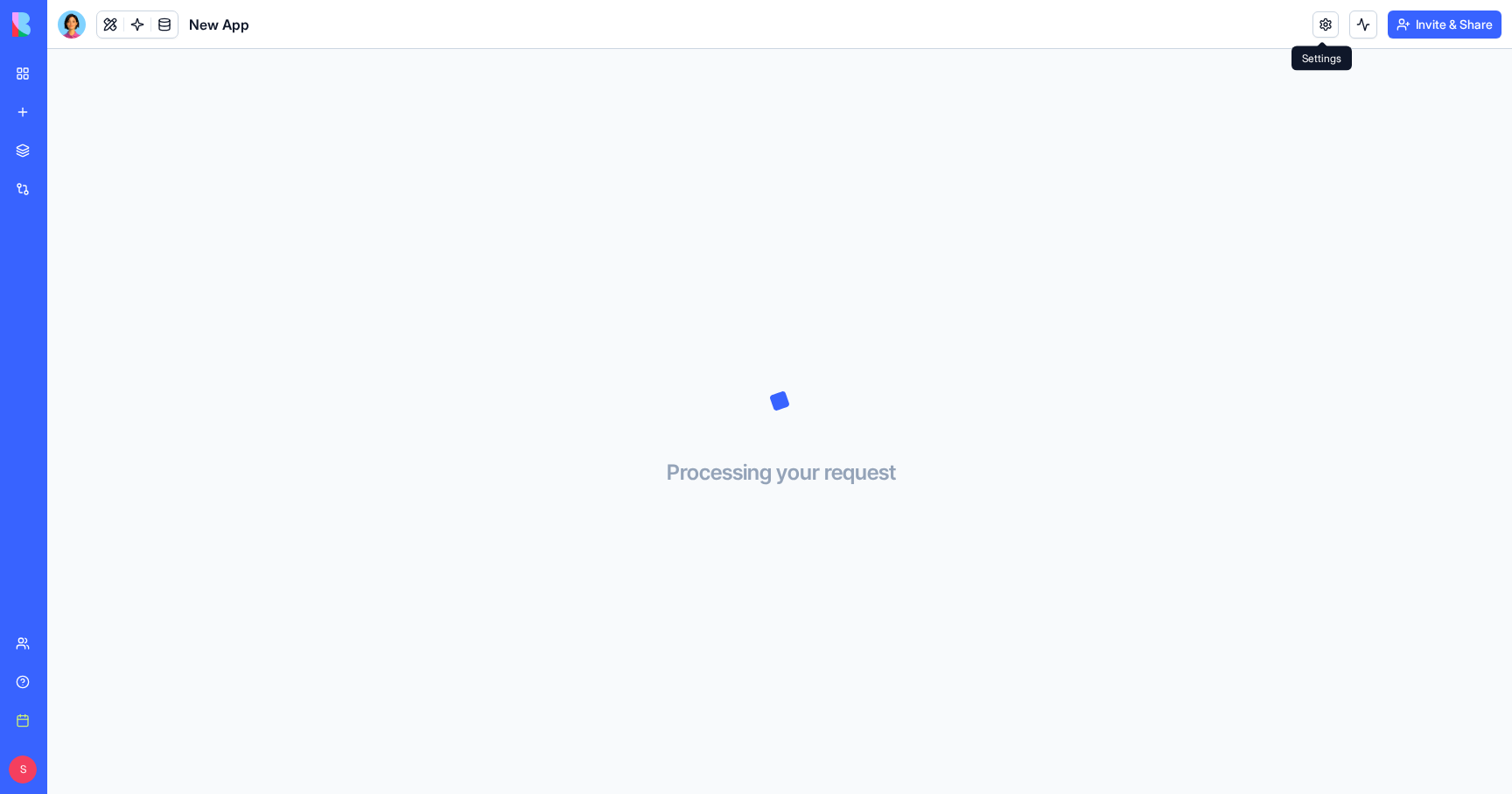
click at [1321, 26] on link at bounding box center [1324, 25] width 27 height 27
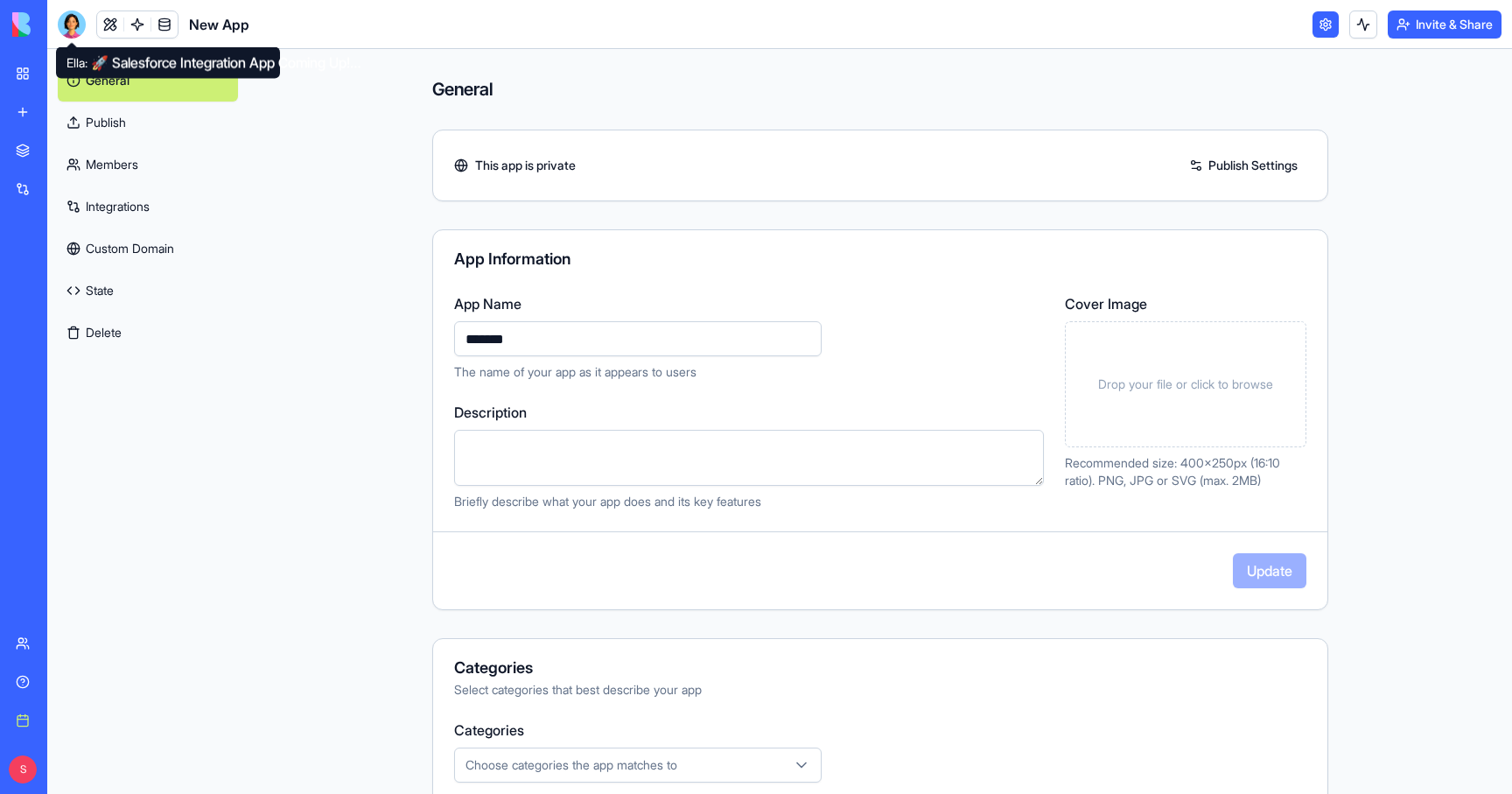
click at [79, 32] on div at bounding box center [71, 25] width 28 height 28
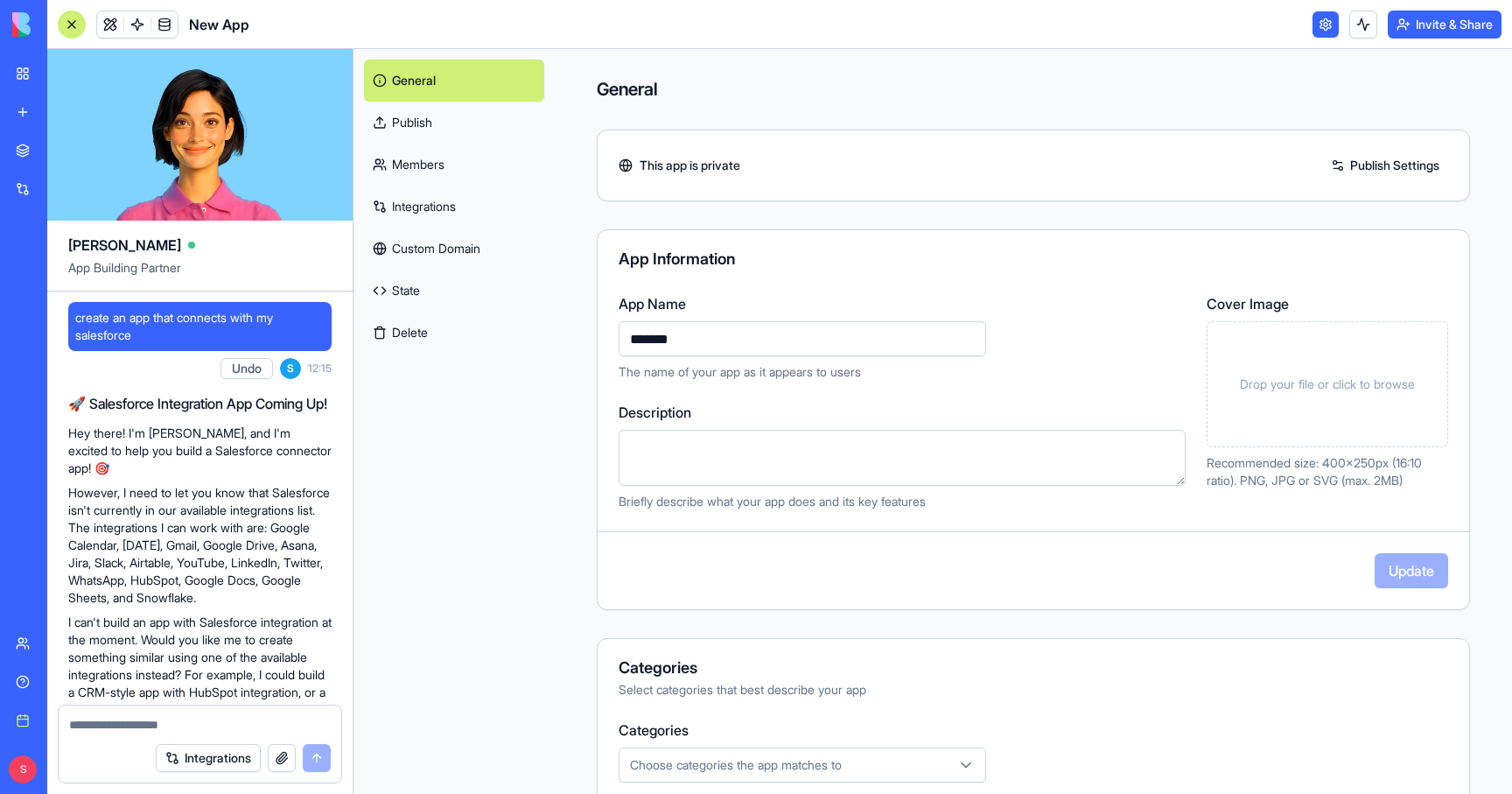
click at [429, 330] on button "Delete" at bounding box center [454, 333] width 181 height 42
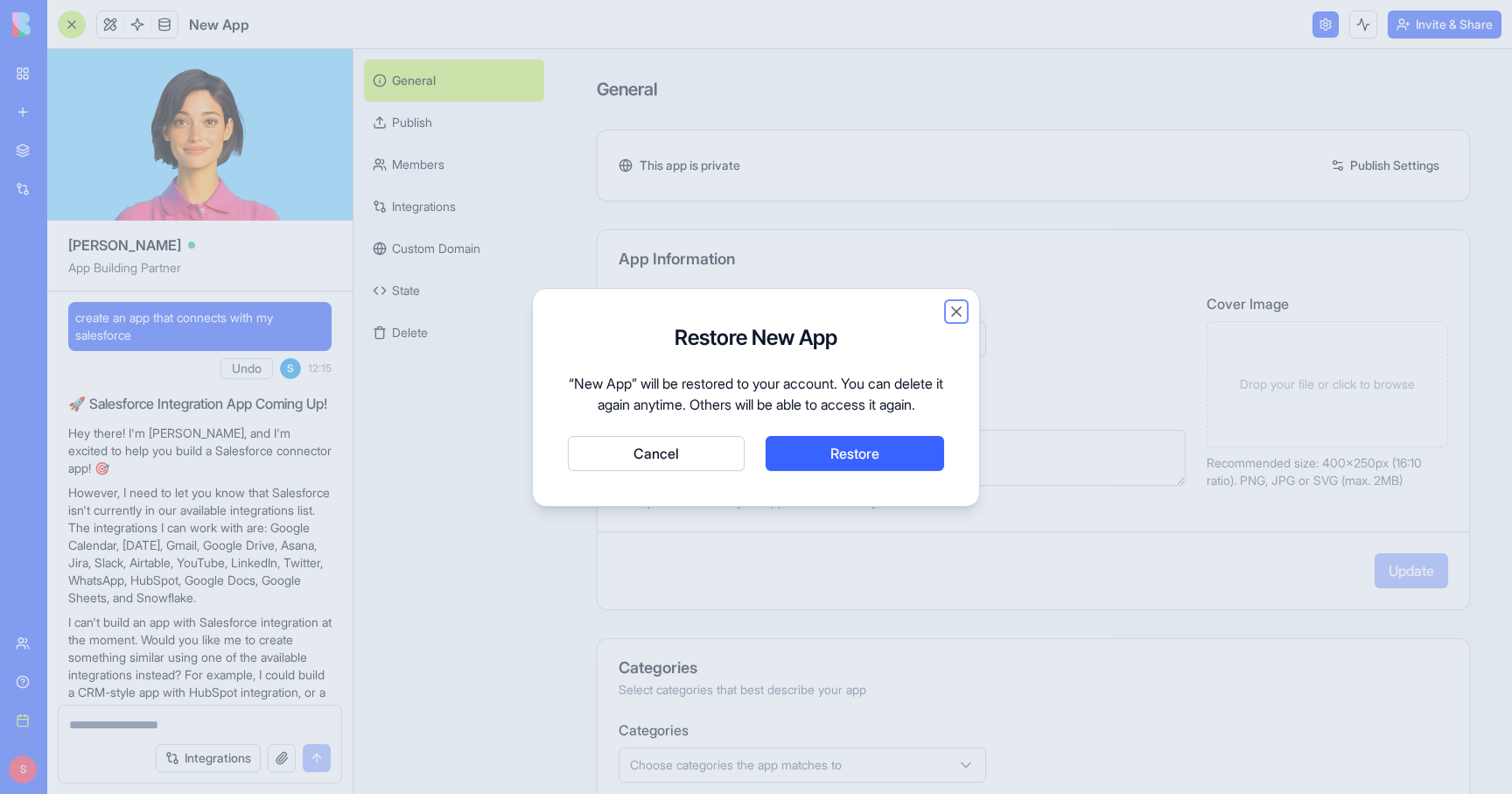
click at [948, 303] on button "Close" at bounding box center [956, 312] width 18 height 18
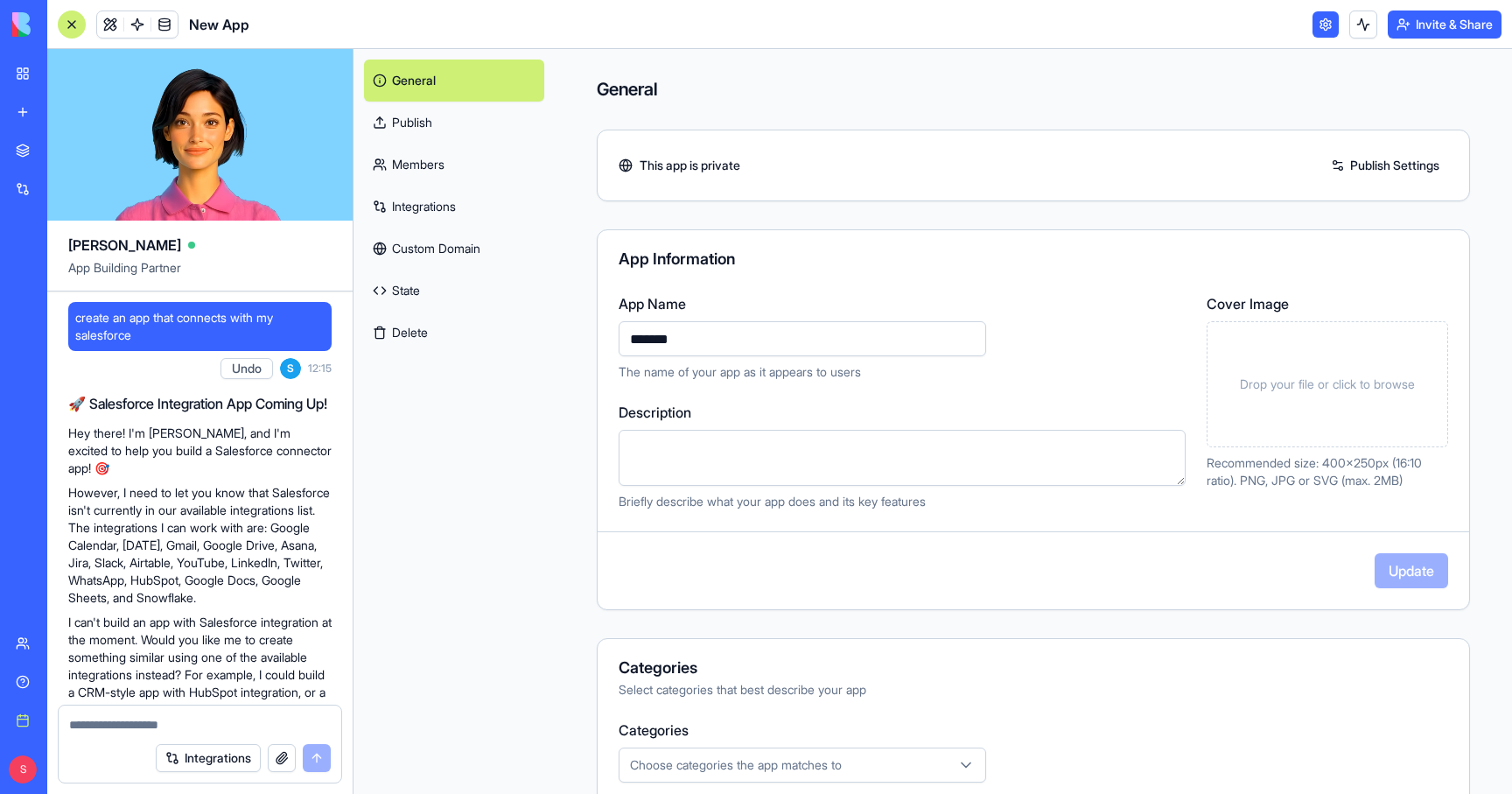
click at [27, 67] on link "My workspace" at bounding box center [39, 73] width 70 height 35
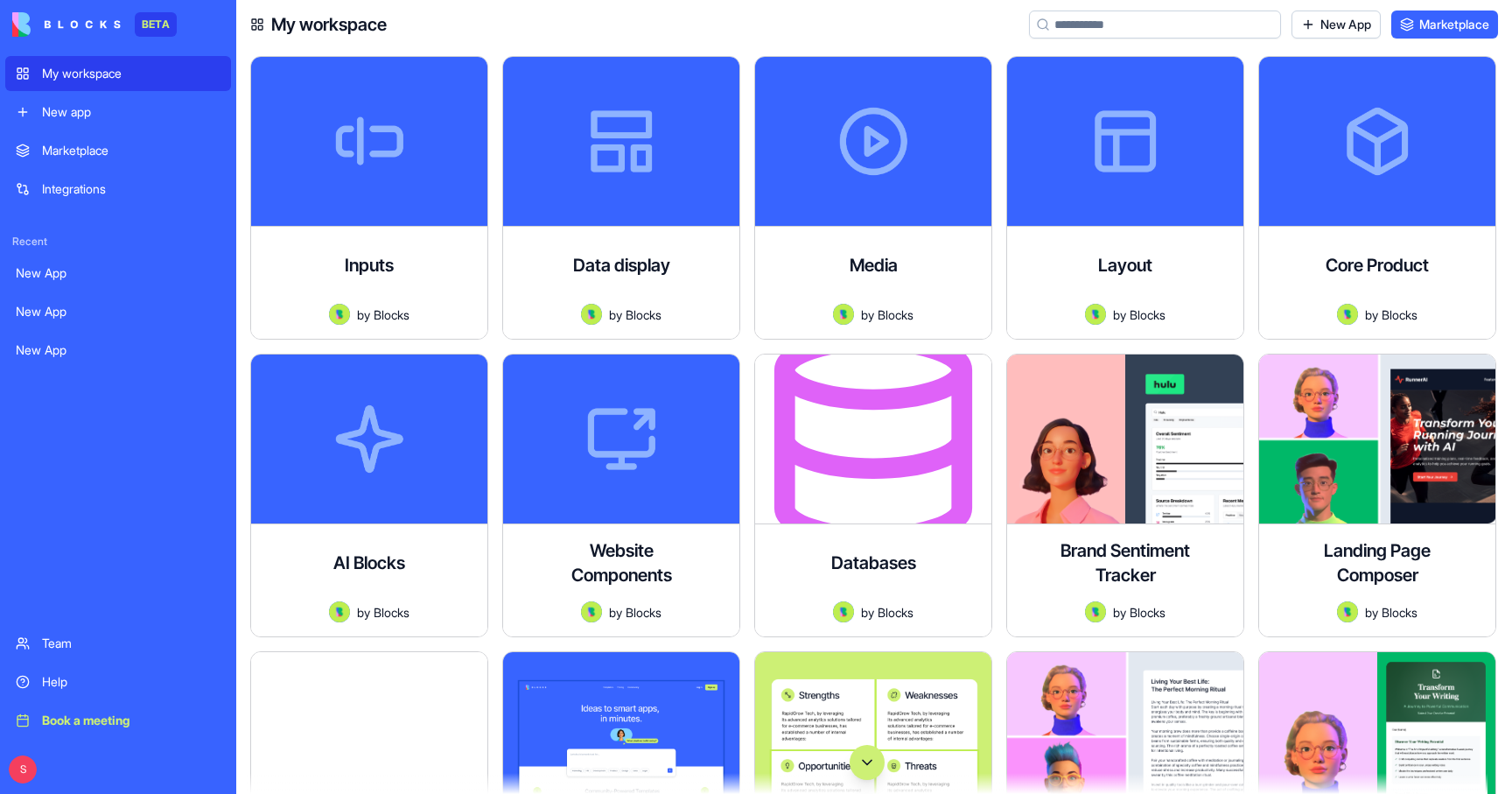
click at [876, 754] on button "Scroll to bottom" at bounding box center [867, 761] width 35 height 35
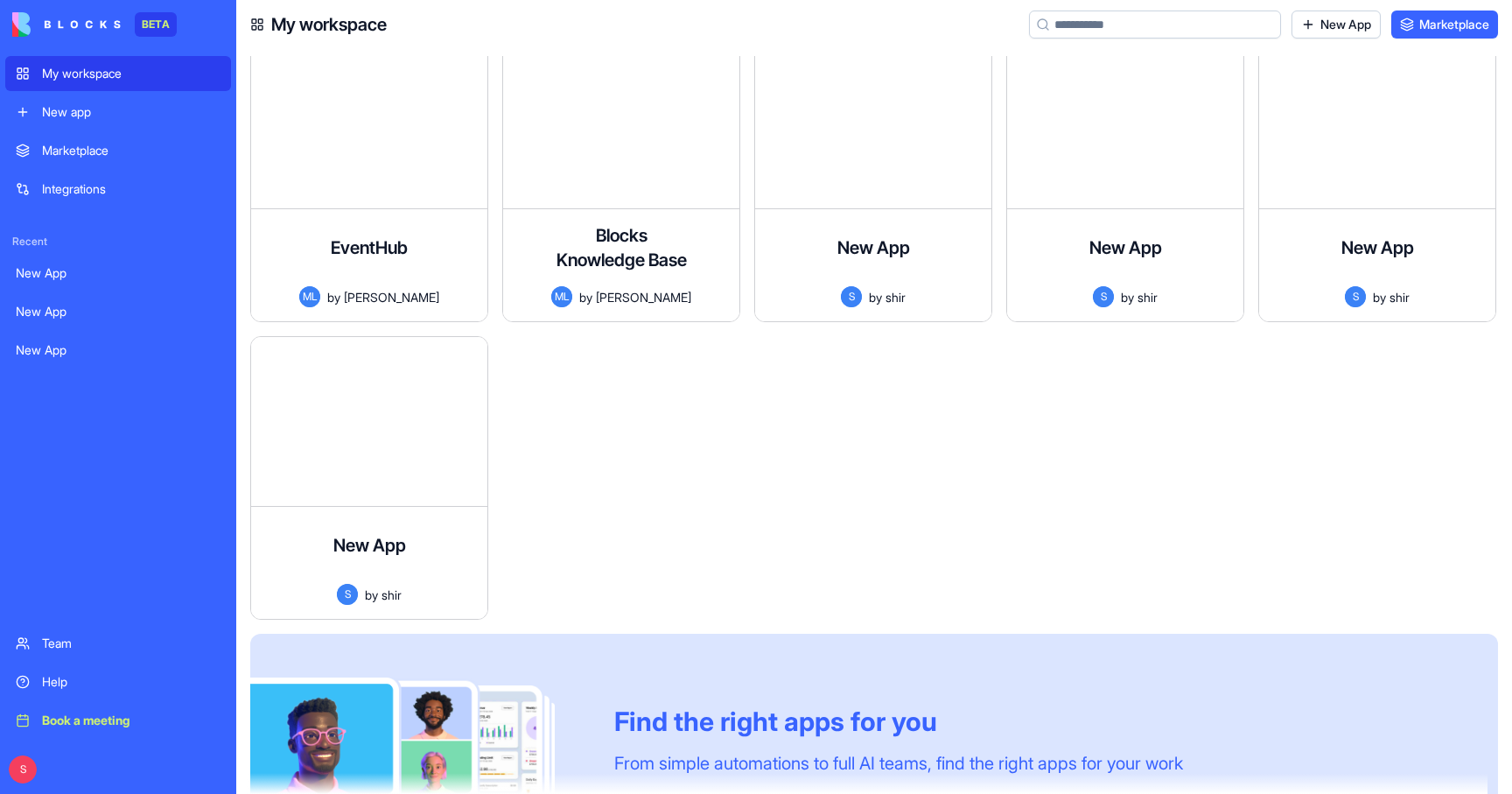
scroll to position [101175, 0]
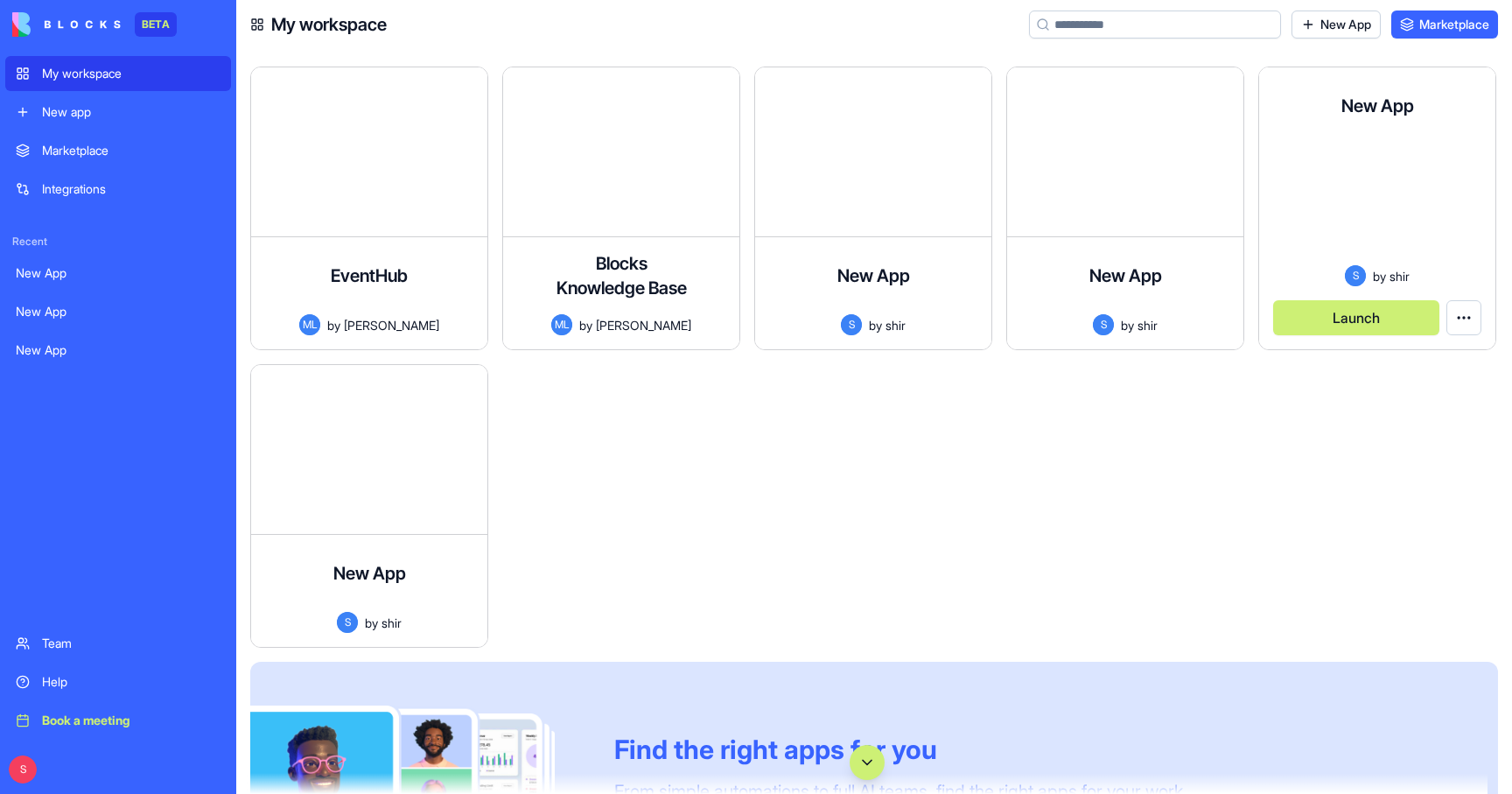
click at [1406, 183] on div at bounding box center [1377, 204] width 208 height 120
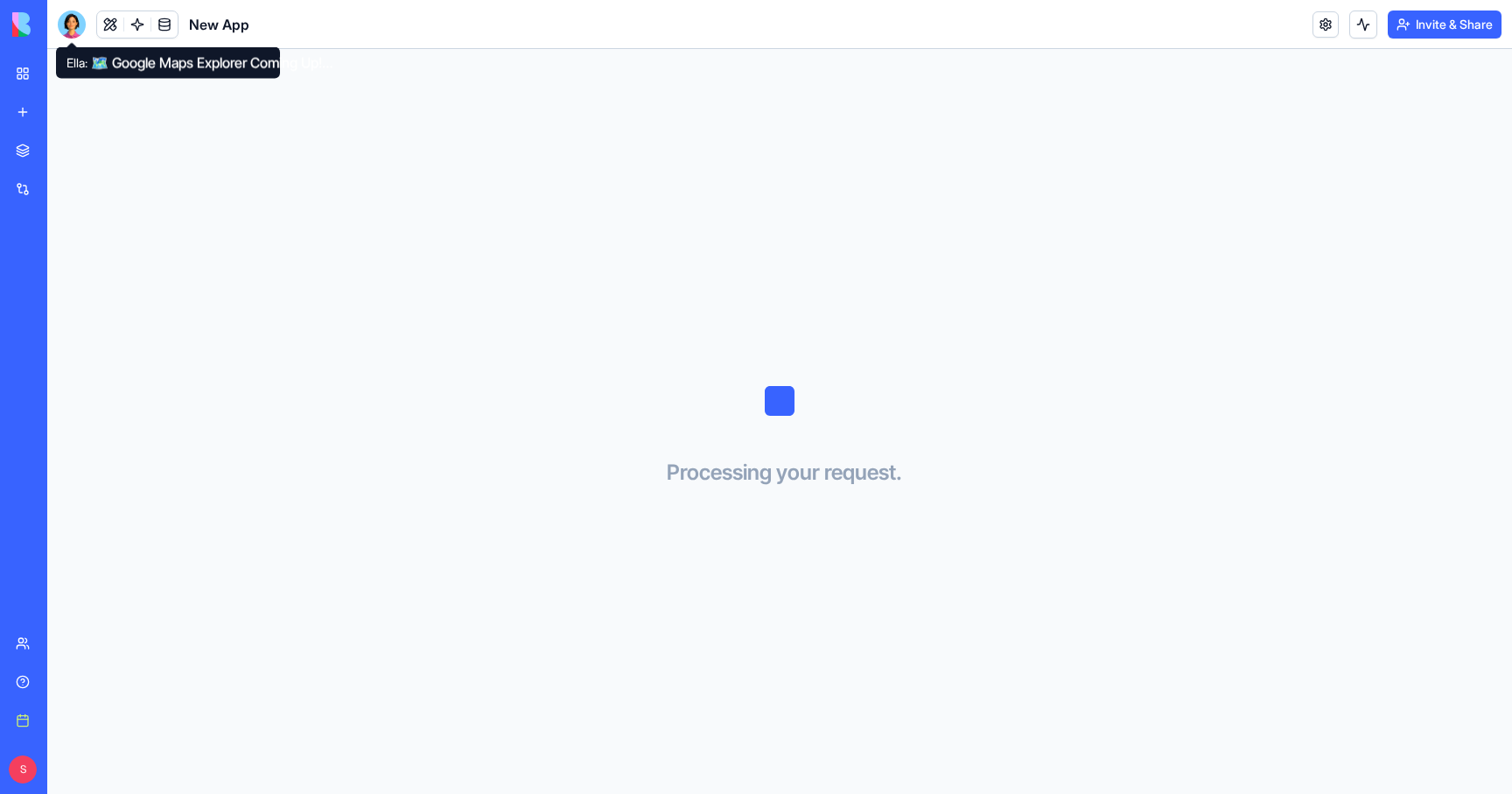
click at [77, 23] on div at bounding box center [71, 25] width 28 height 28
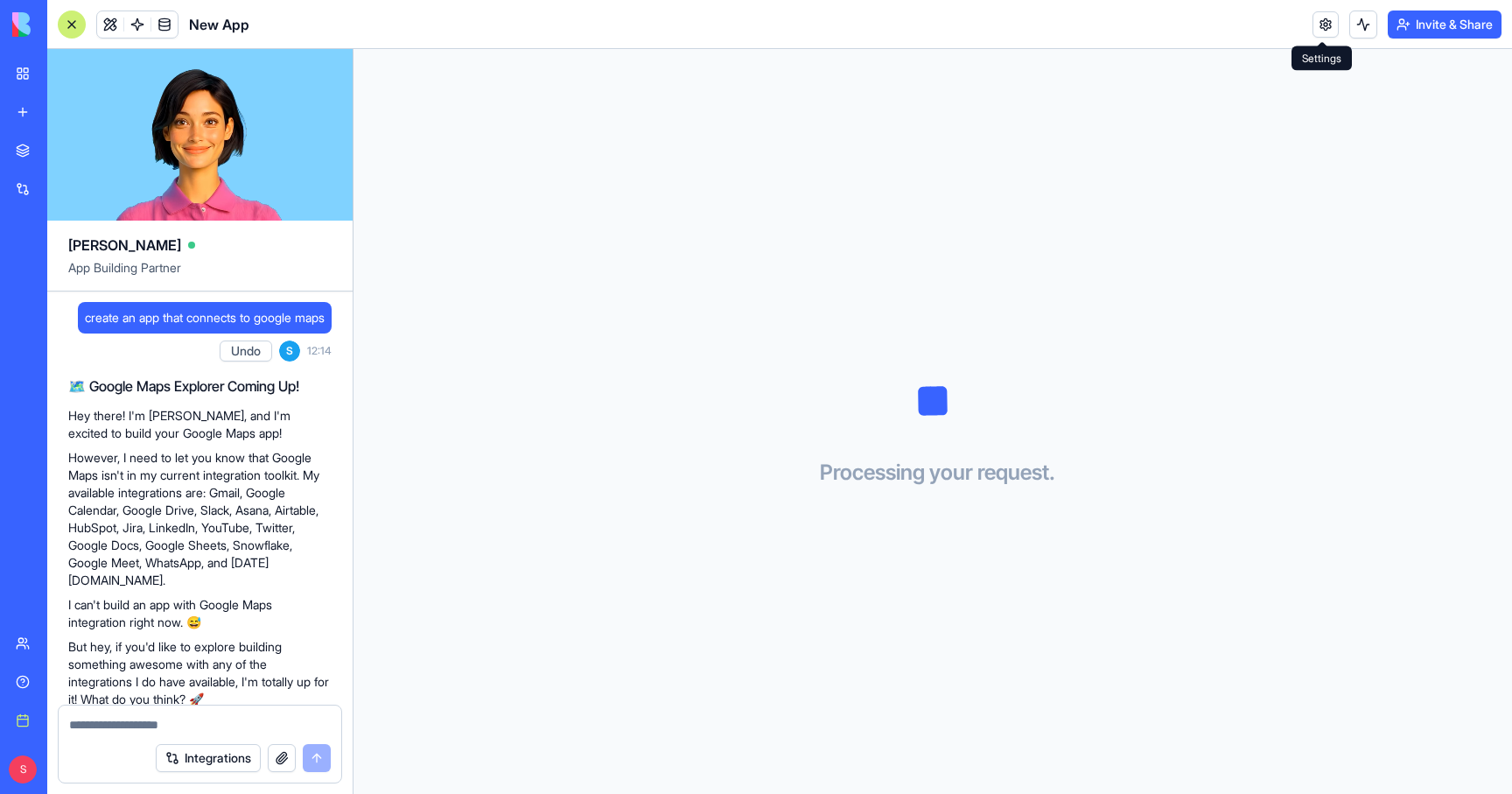
click at [1319, 22] on link at bounding box center [1324, 25] width 27 height 27
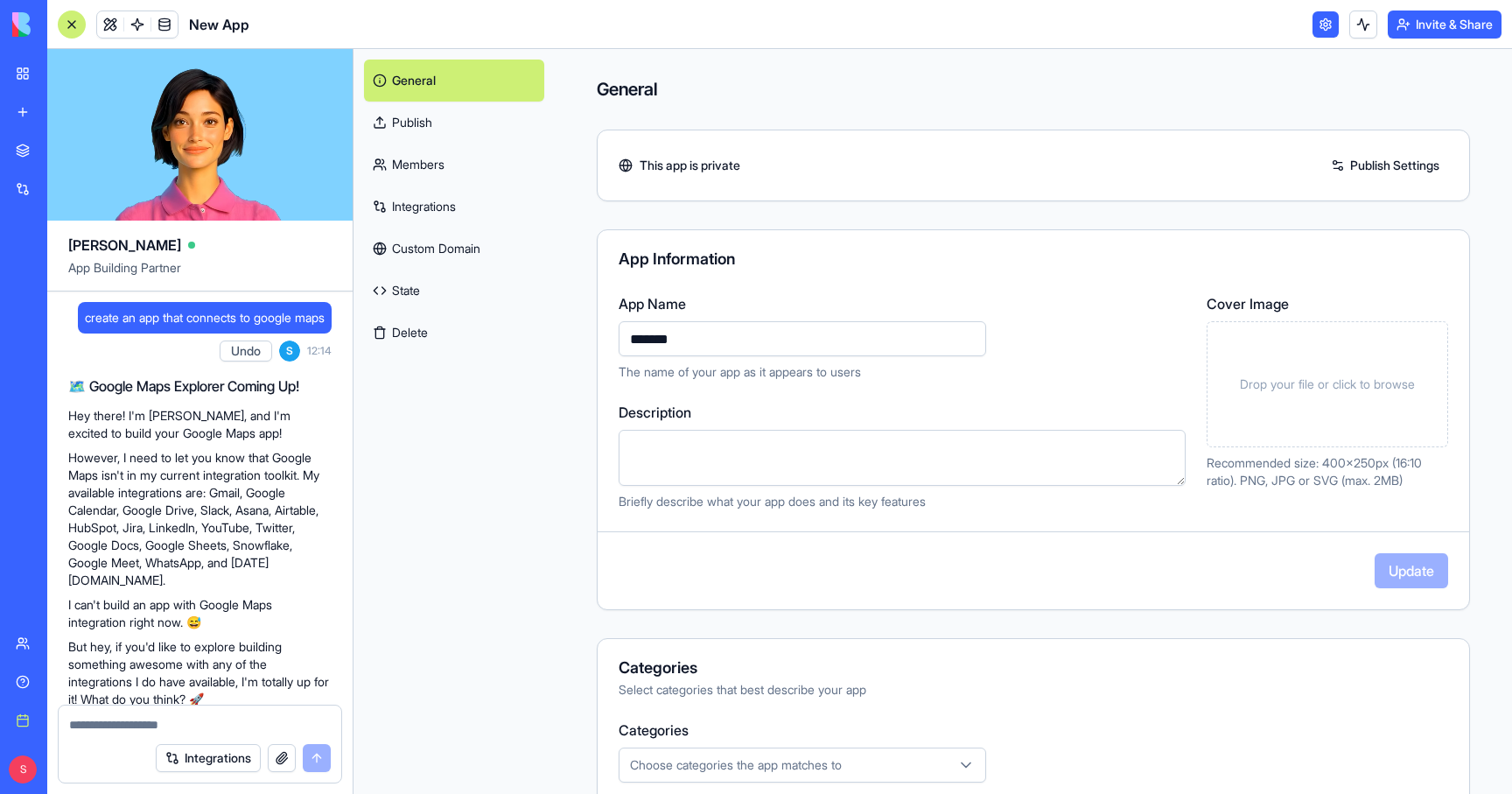
click at [428, 331] on button "Delete" at bounding box center [454, 333] width 181 height 42
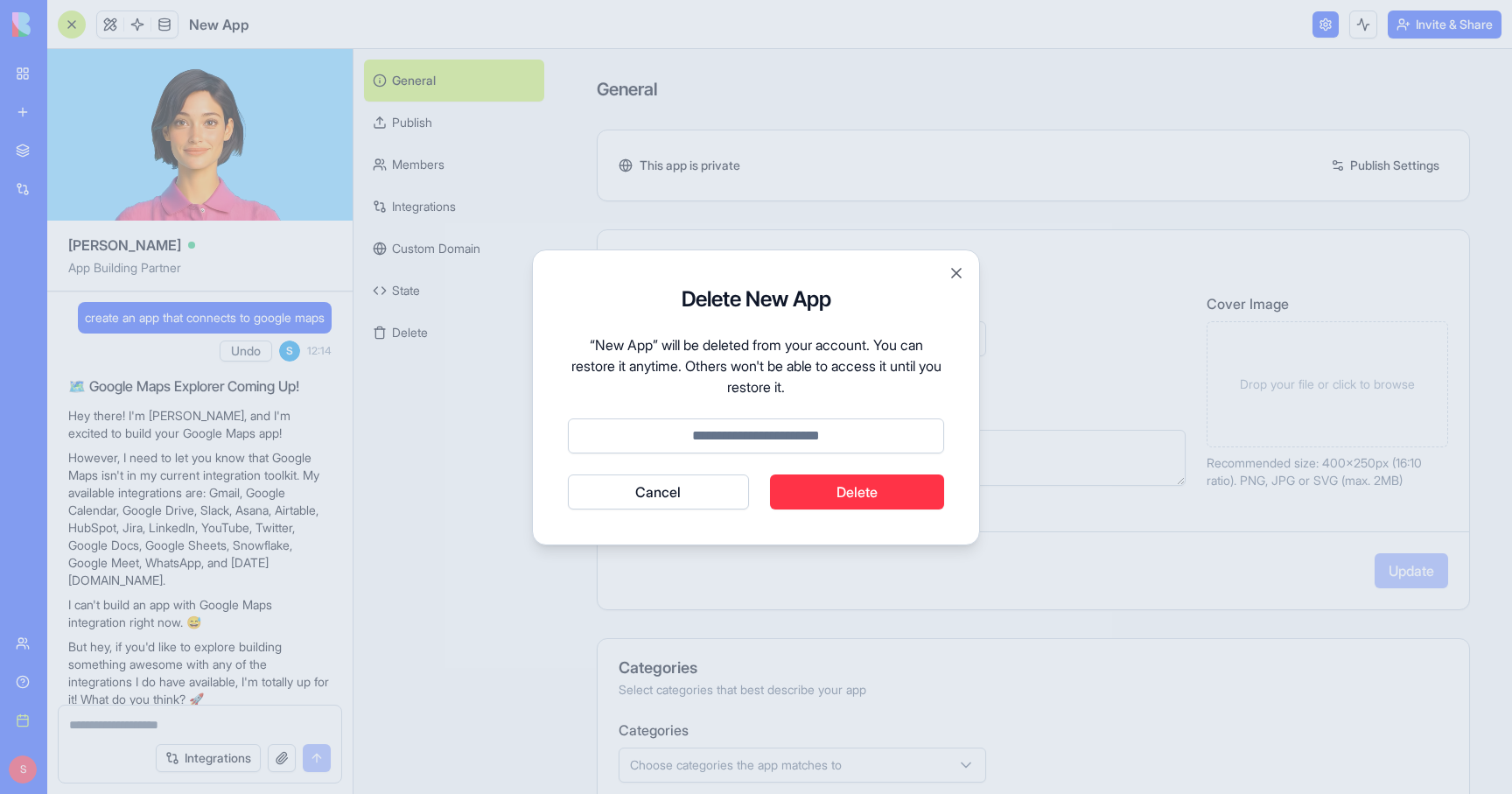
click at [806, 431] on input at bounding box center [755, 436] width 376 height 35
type input "******"
click at [864, 481] on button "Delete" at bounding box center [857, 491] width 175 height 35
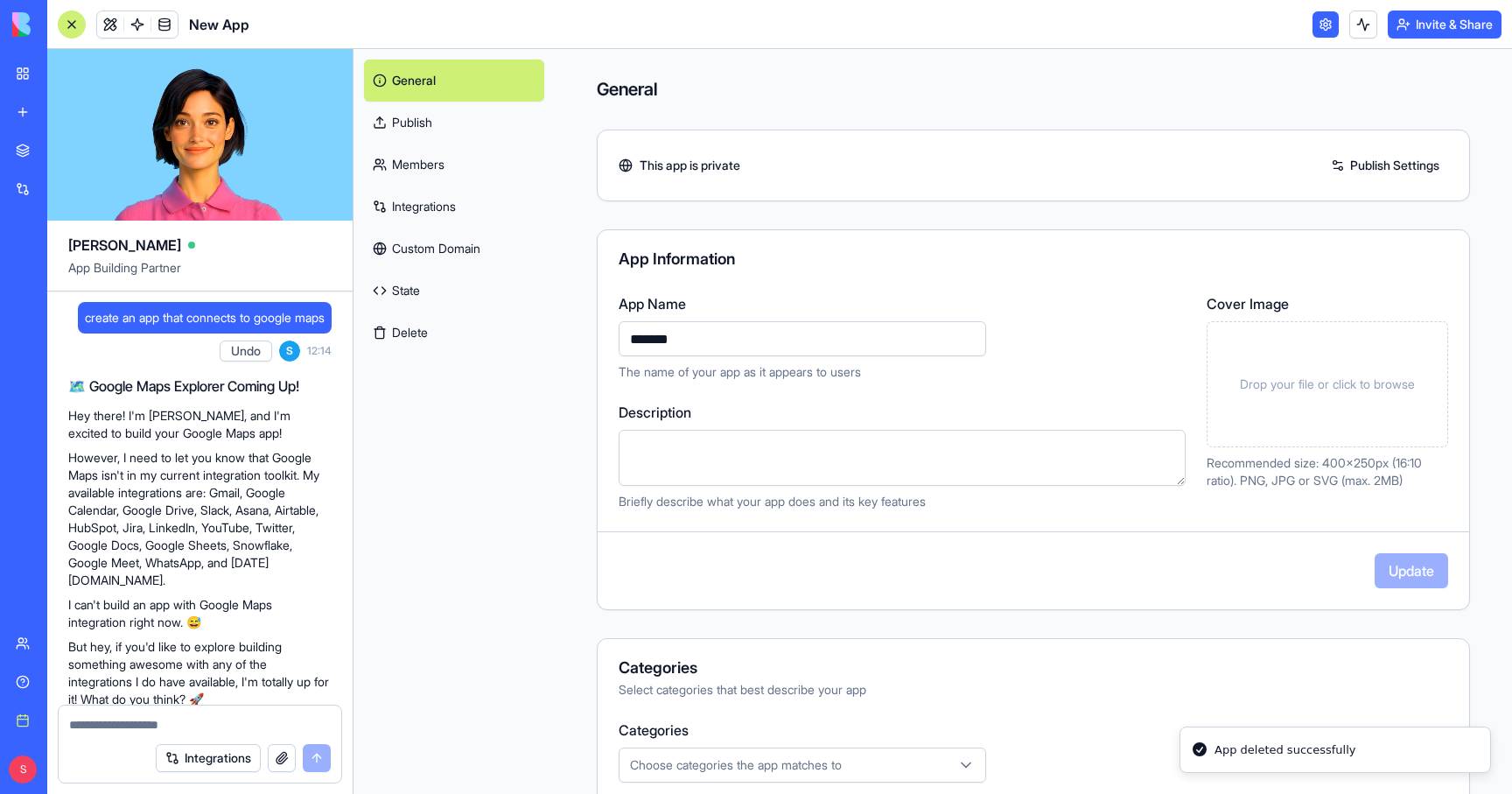
click at [24, 71] on link "My workspace" at bounding box center [39, 73] width 70 height 35
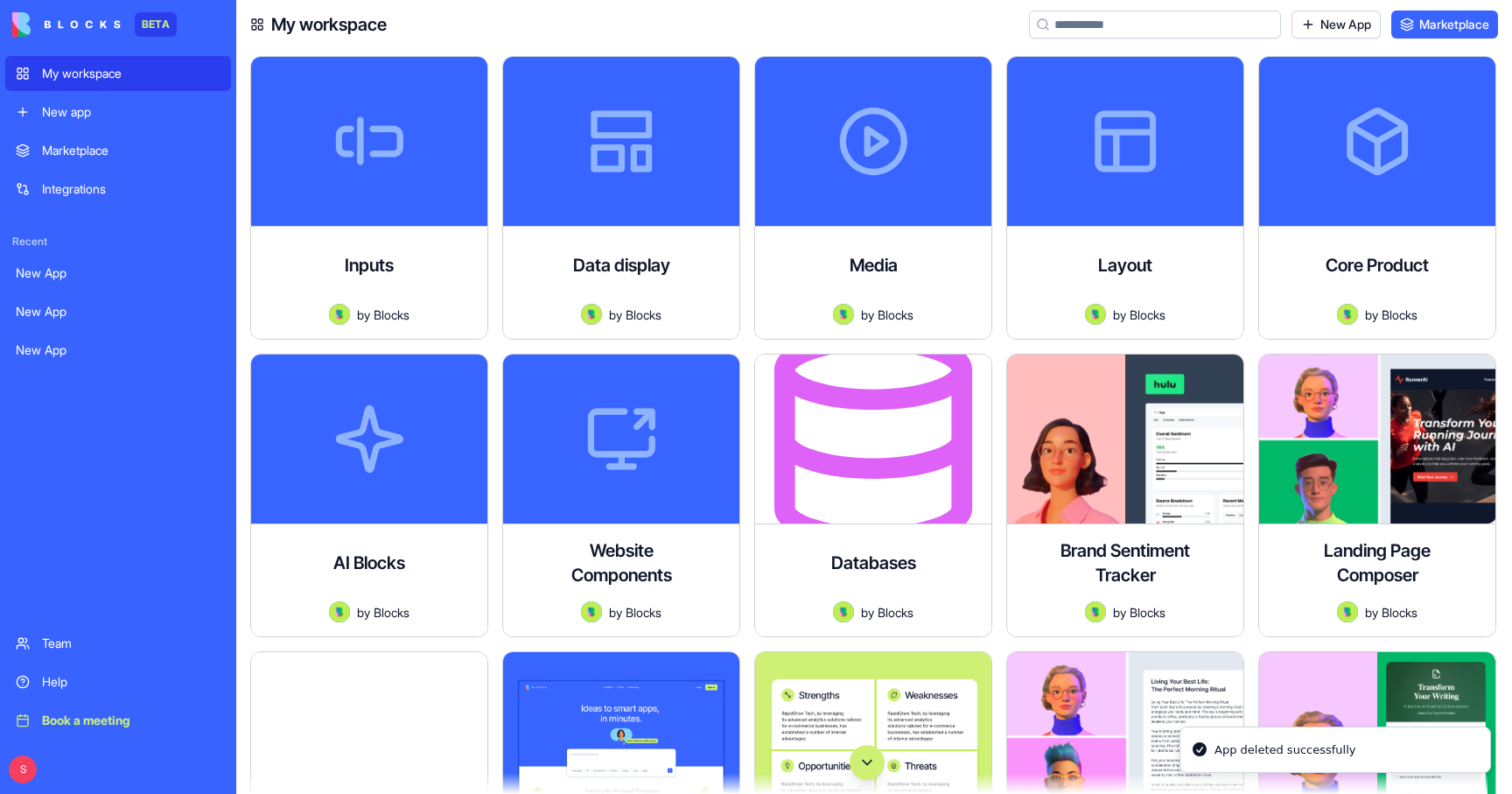
click at [866, 758] on button "Scroll to bottom" at bounding box center [867, 761] width 35 height 35
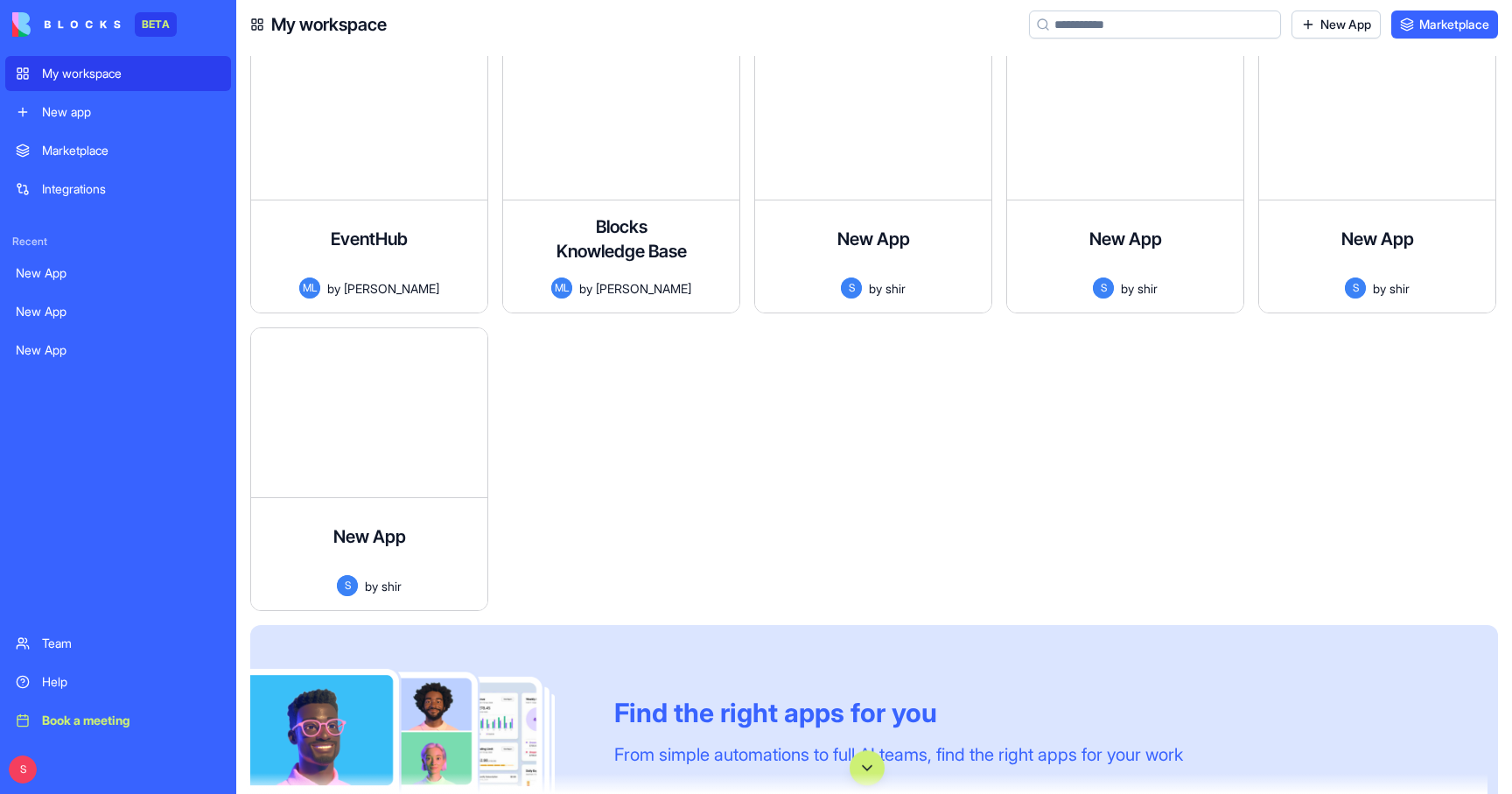
scroll to position [101158, 0]
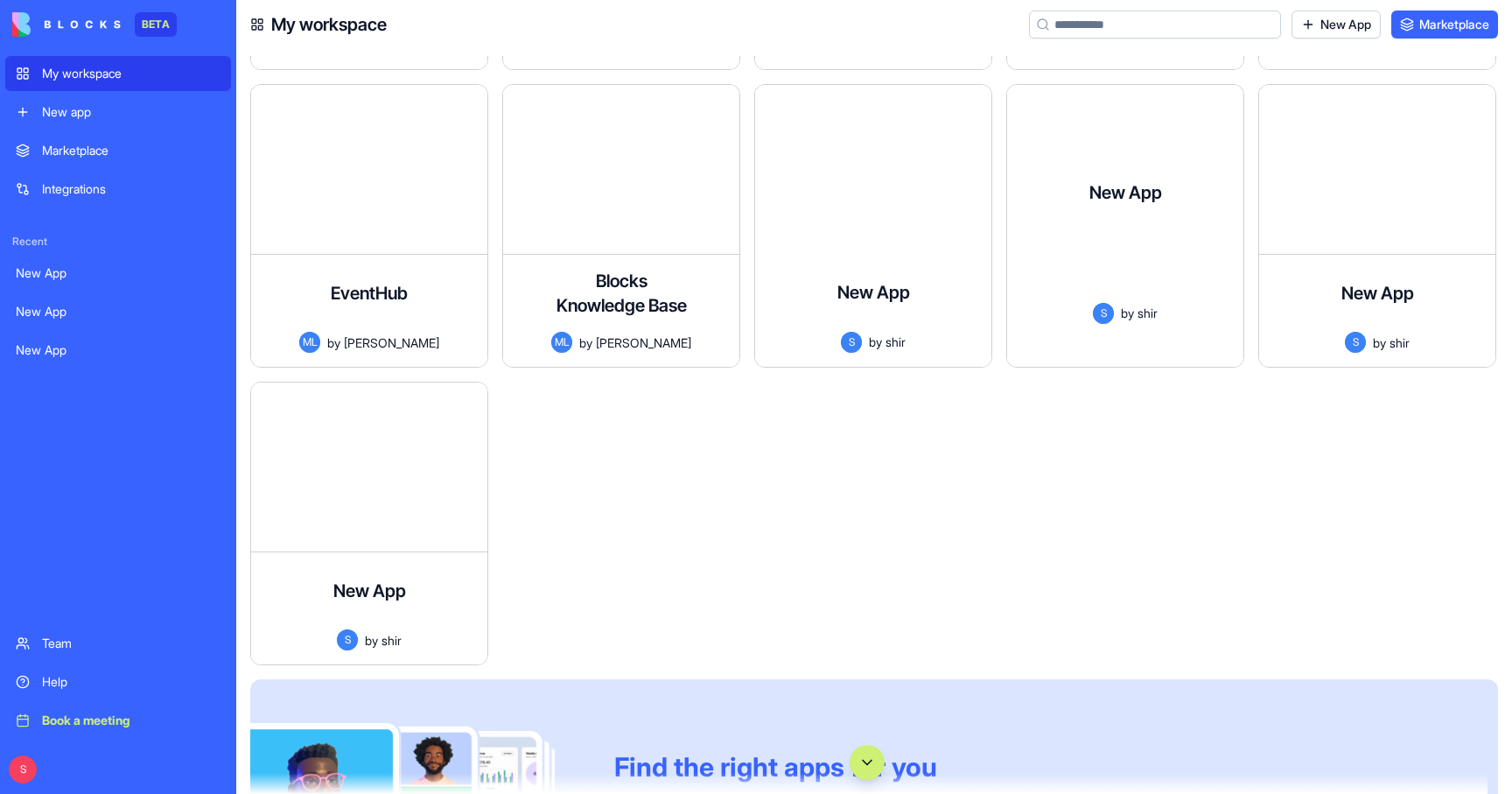
click at [1139, 231] on div at bounding box center [1124, 267] width 208 height 72
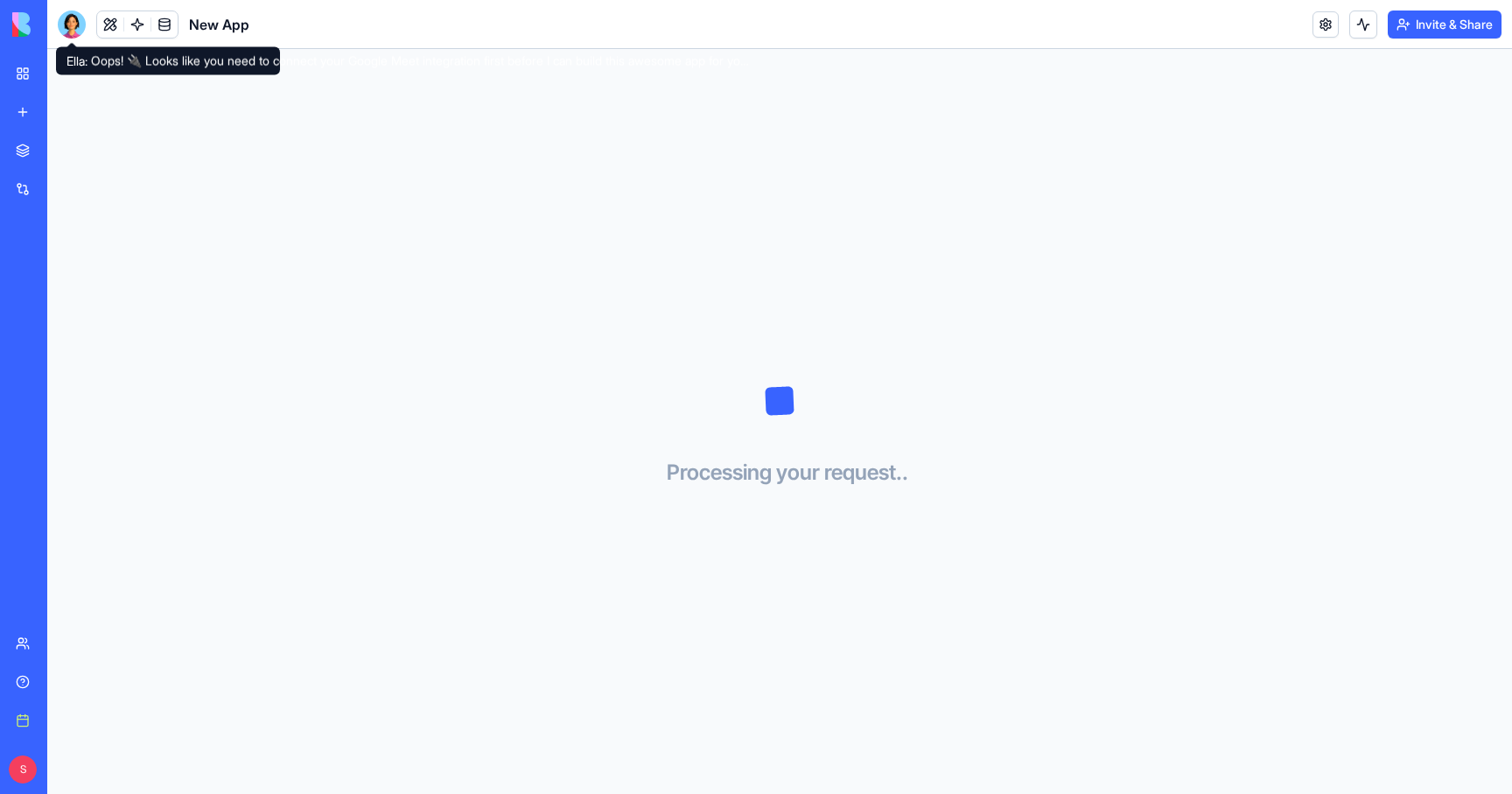
click at [62, 22] on div at bounding box center [71, 25] width 28 height 28
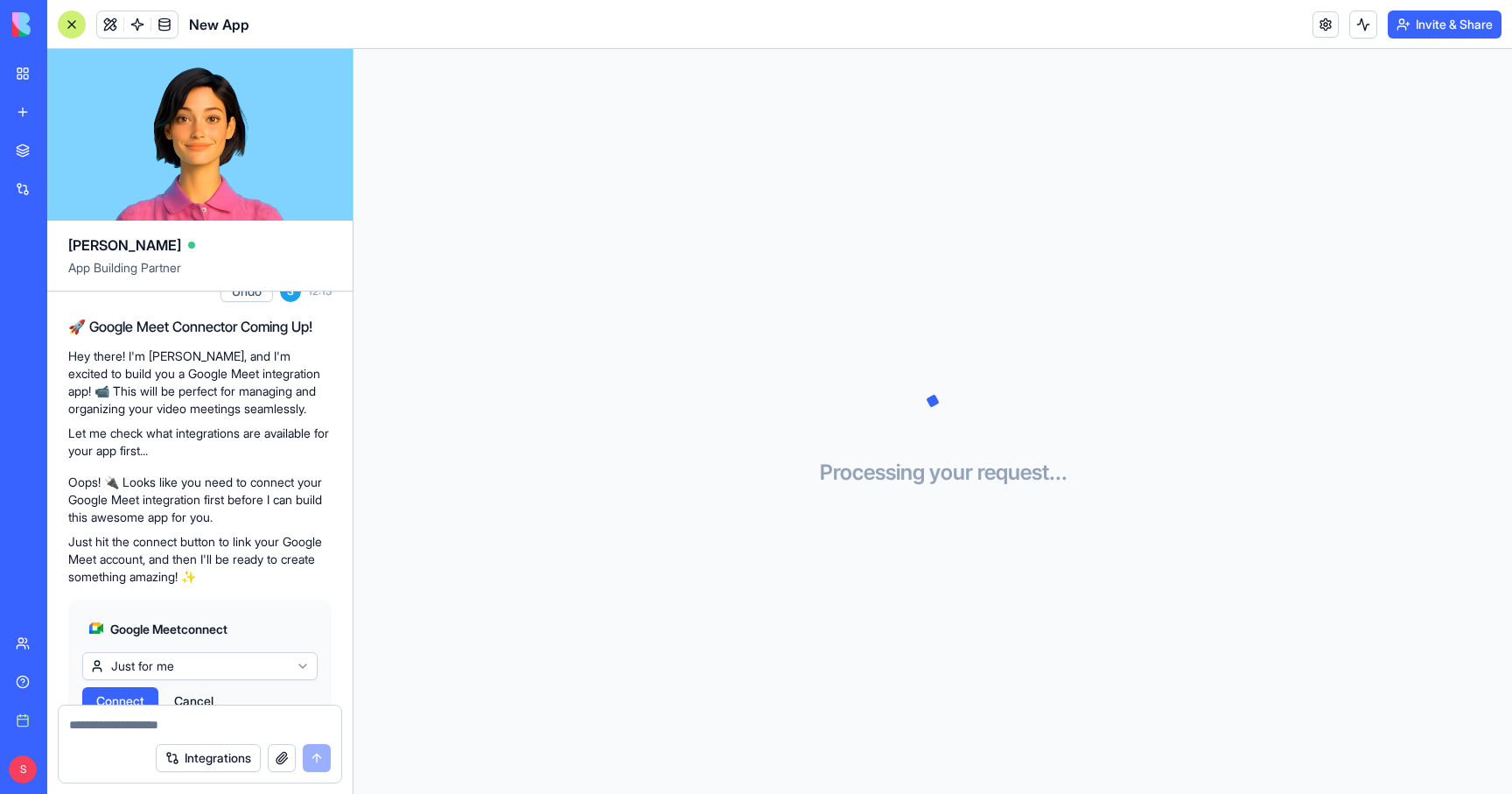
scroll to position [147, 0]
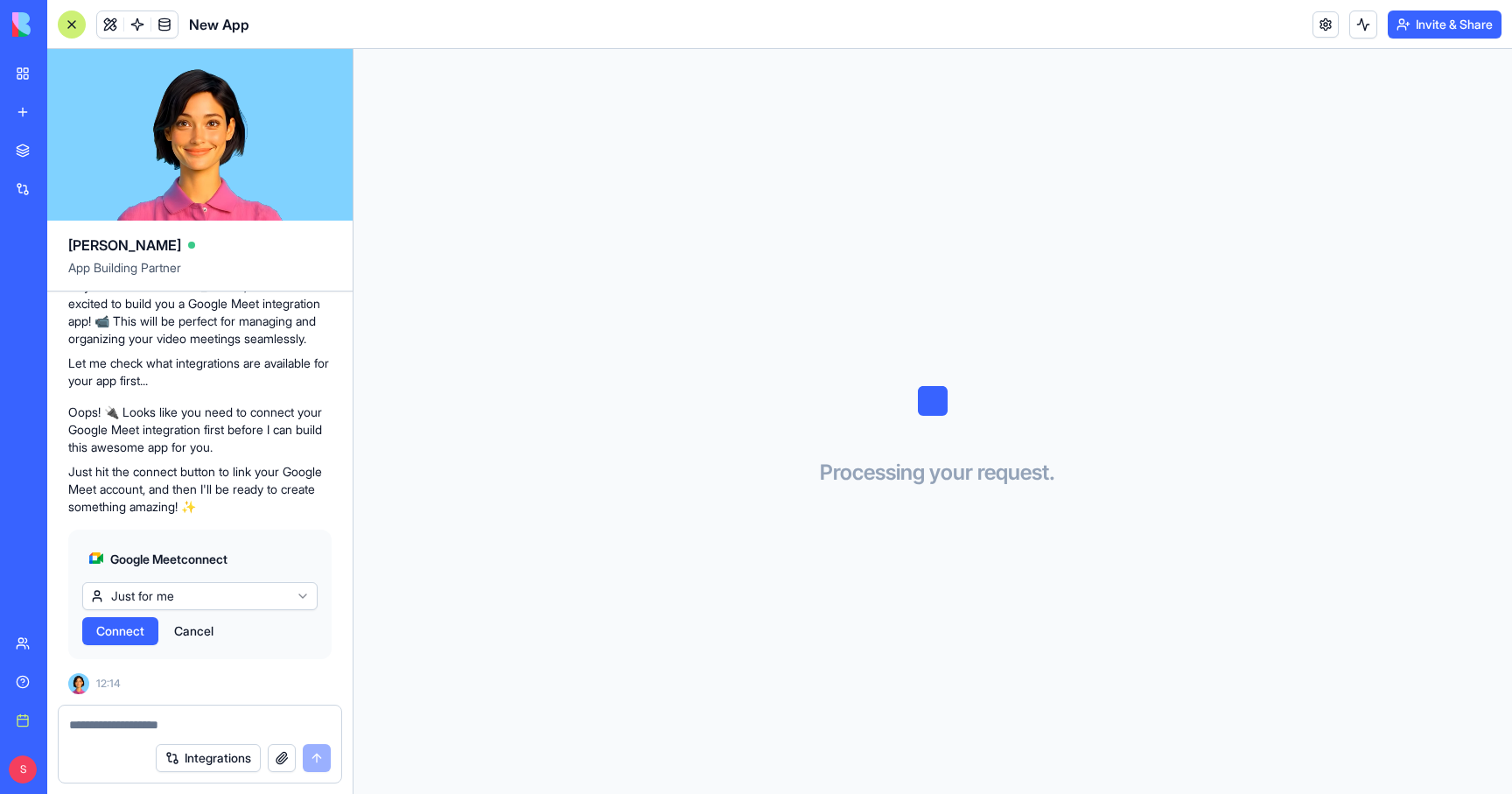
click at [126, 628] on span "Connect" at bounding box center [119, 631] width 48 height 18
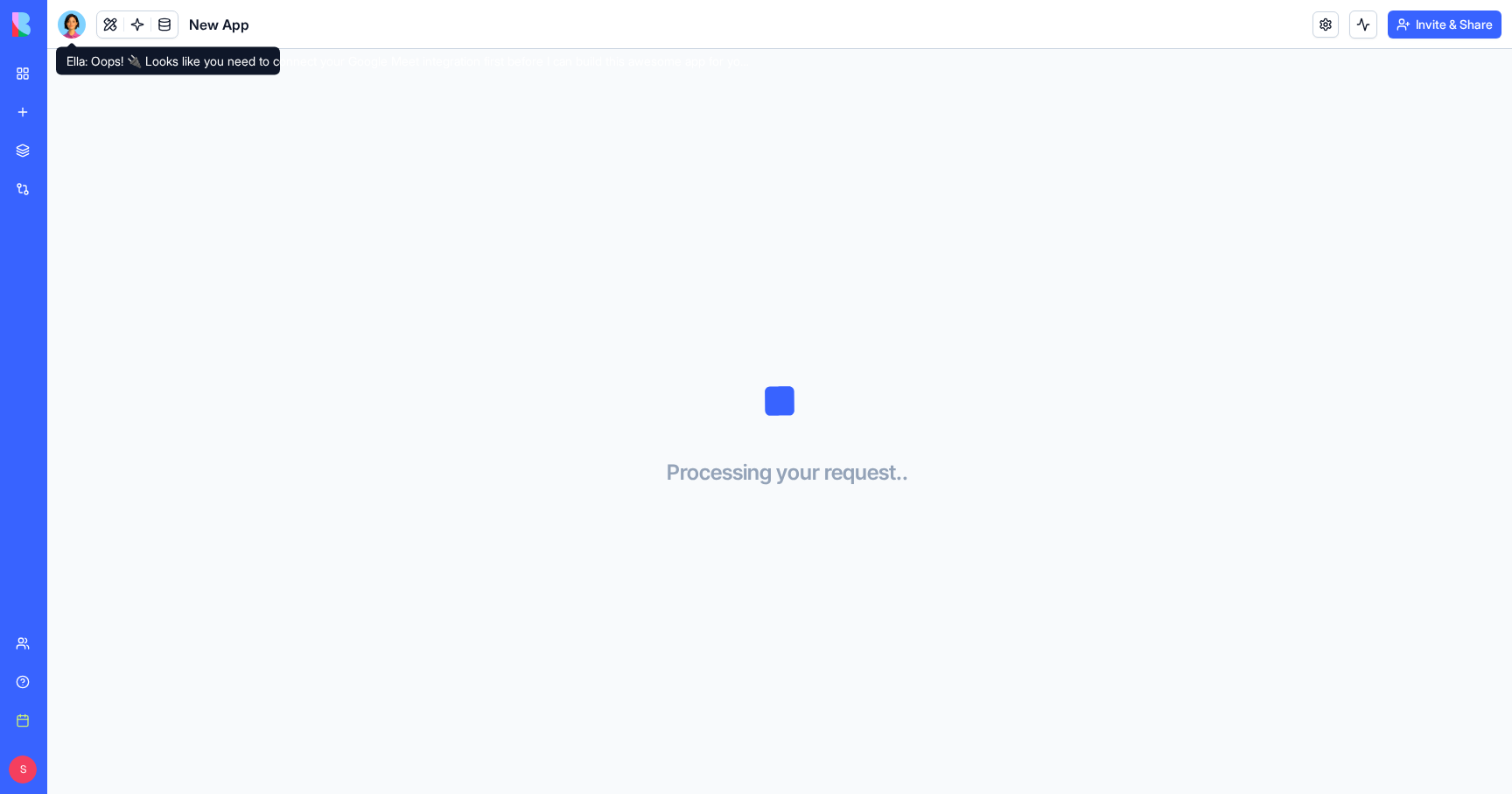
click at [67, 25] on div at bounding box center [71, 25] width 28 height 28
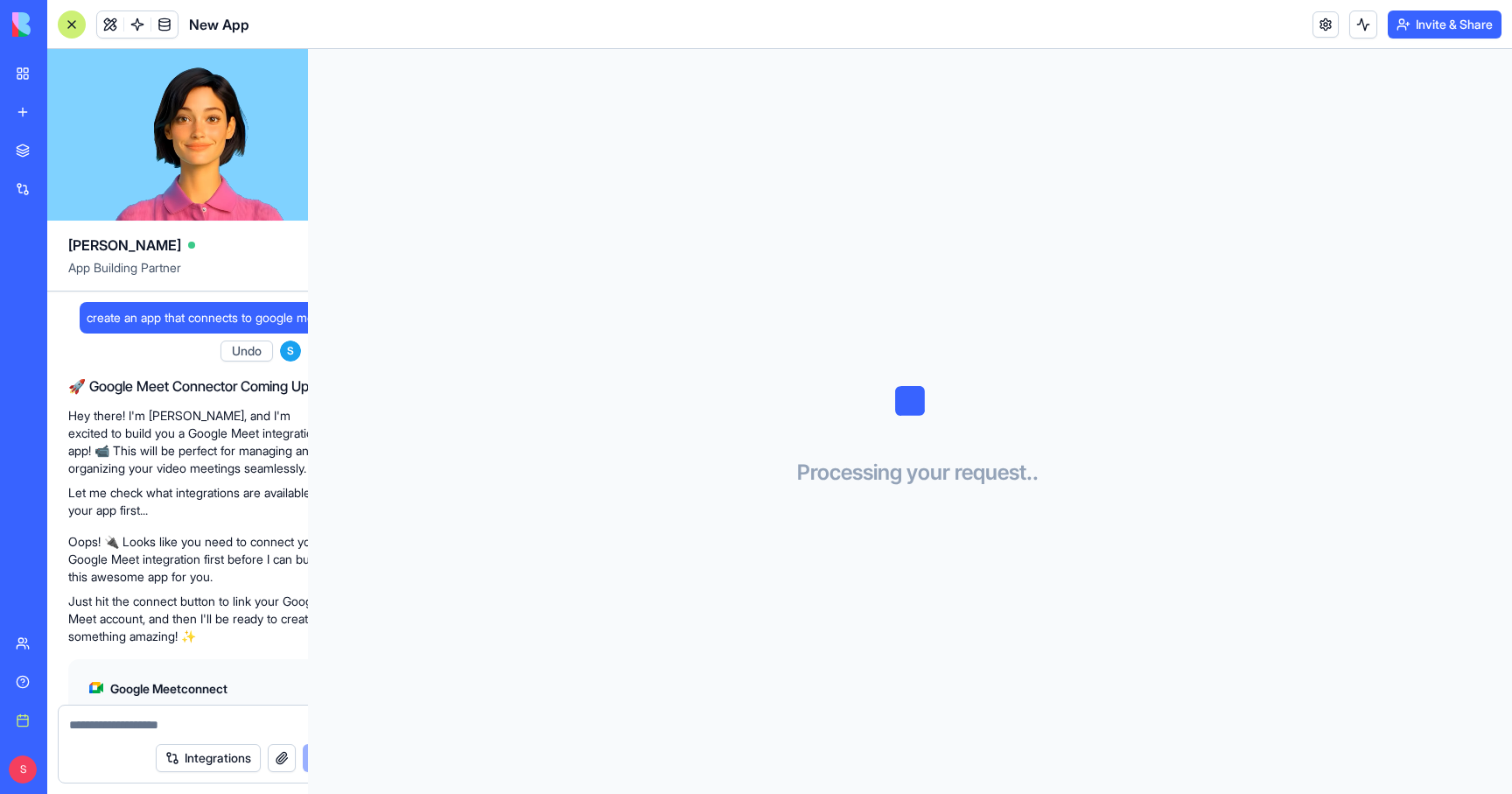
scroll to position [147, 0]
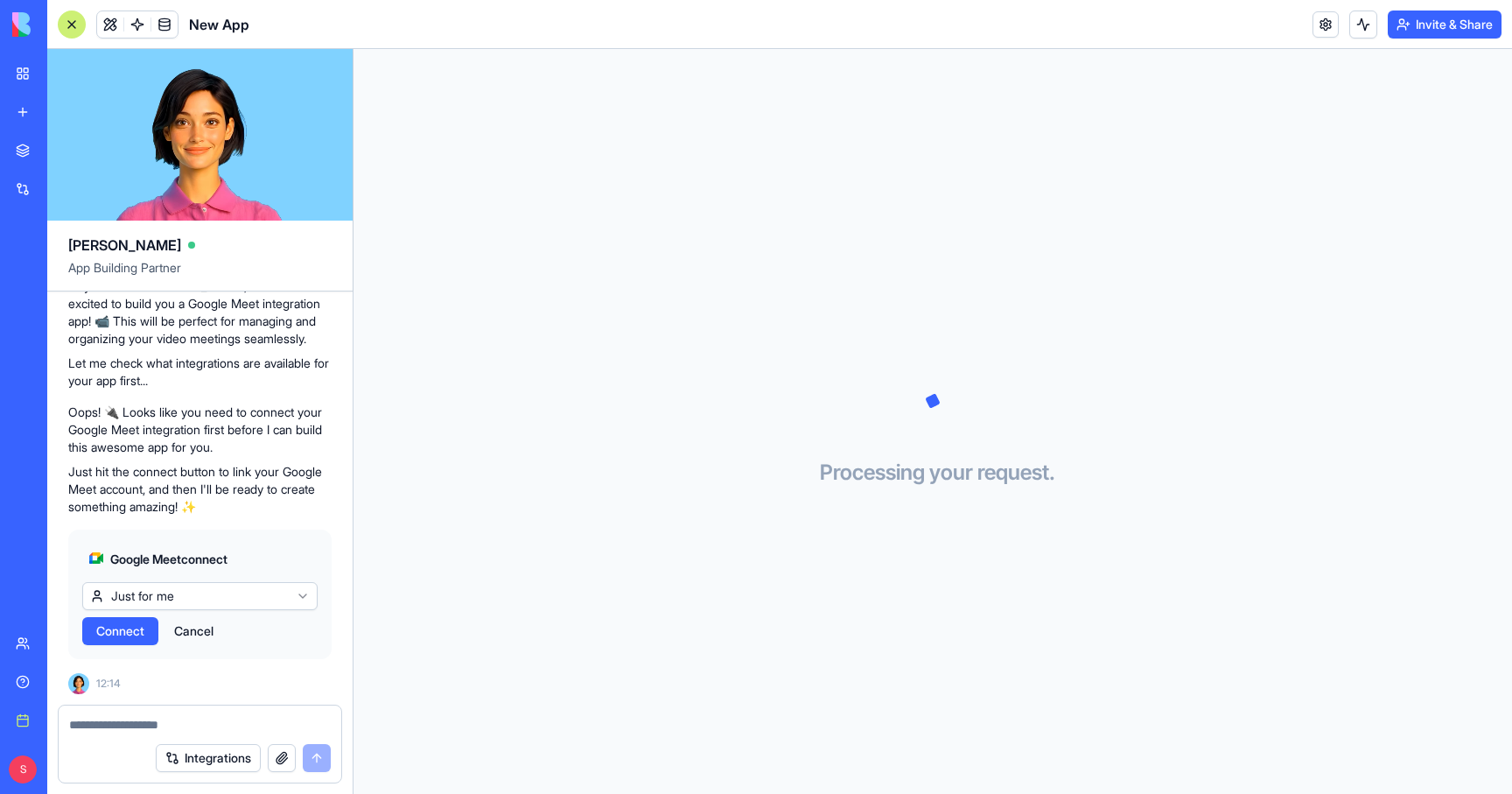
click at [99, 622] on span "Connect" at bounding box center [119, 631] width 48 height 18
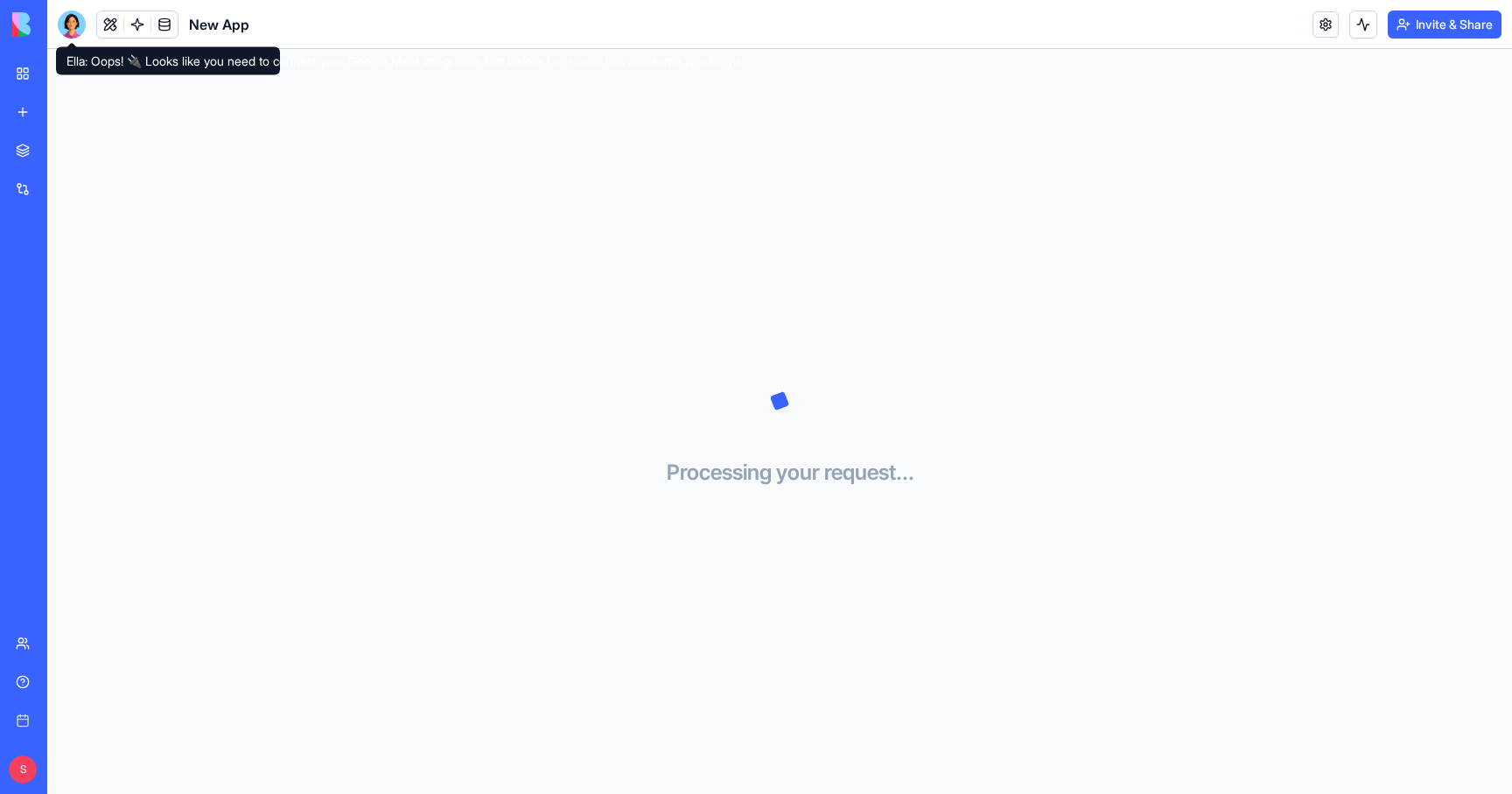
click at [77, 23] on div at bounding box center [71, 25] width 28 height 28
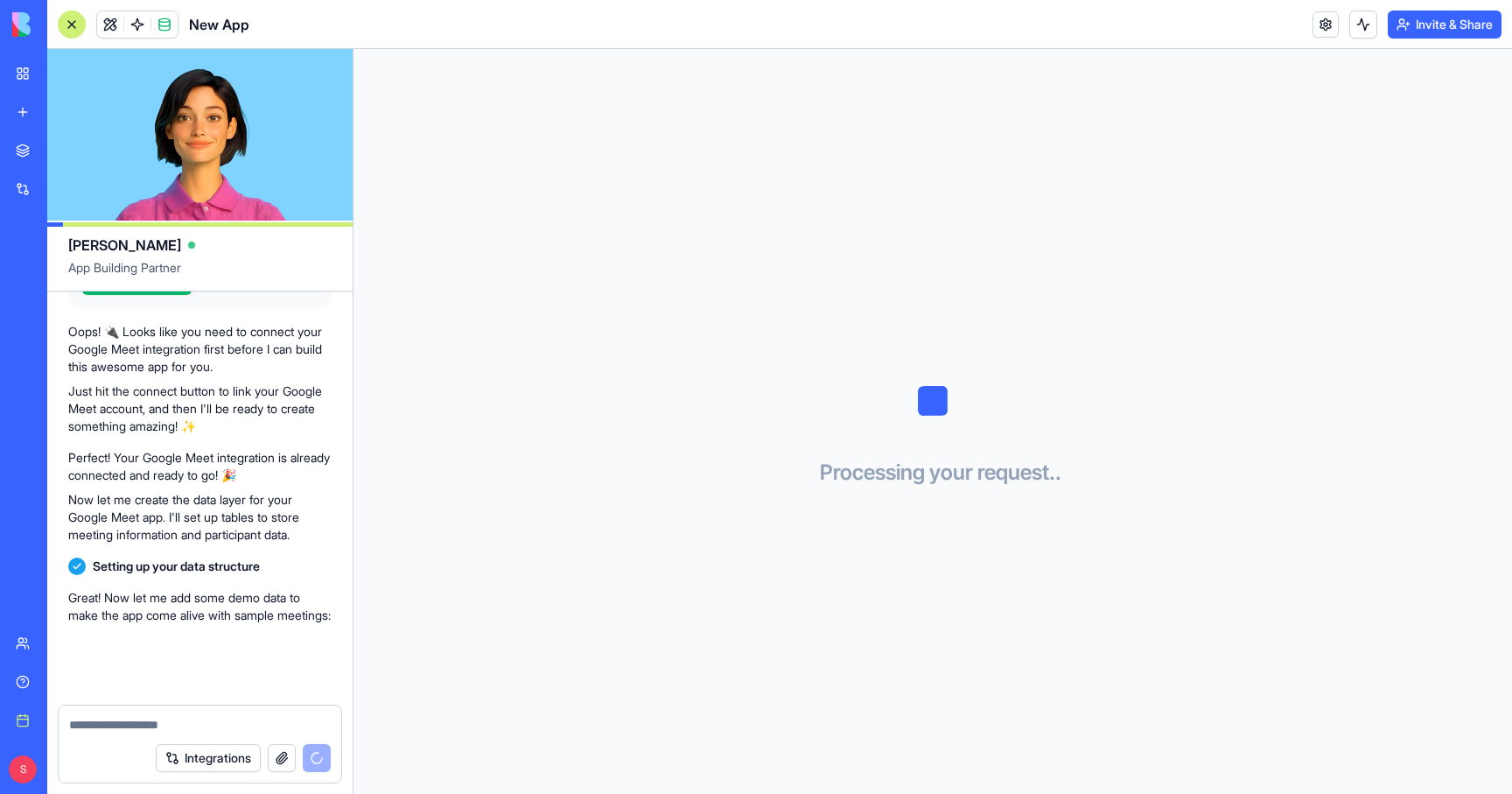
scroll to position [403, 0]
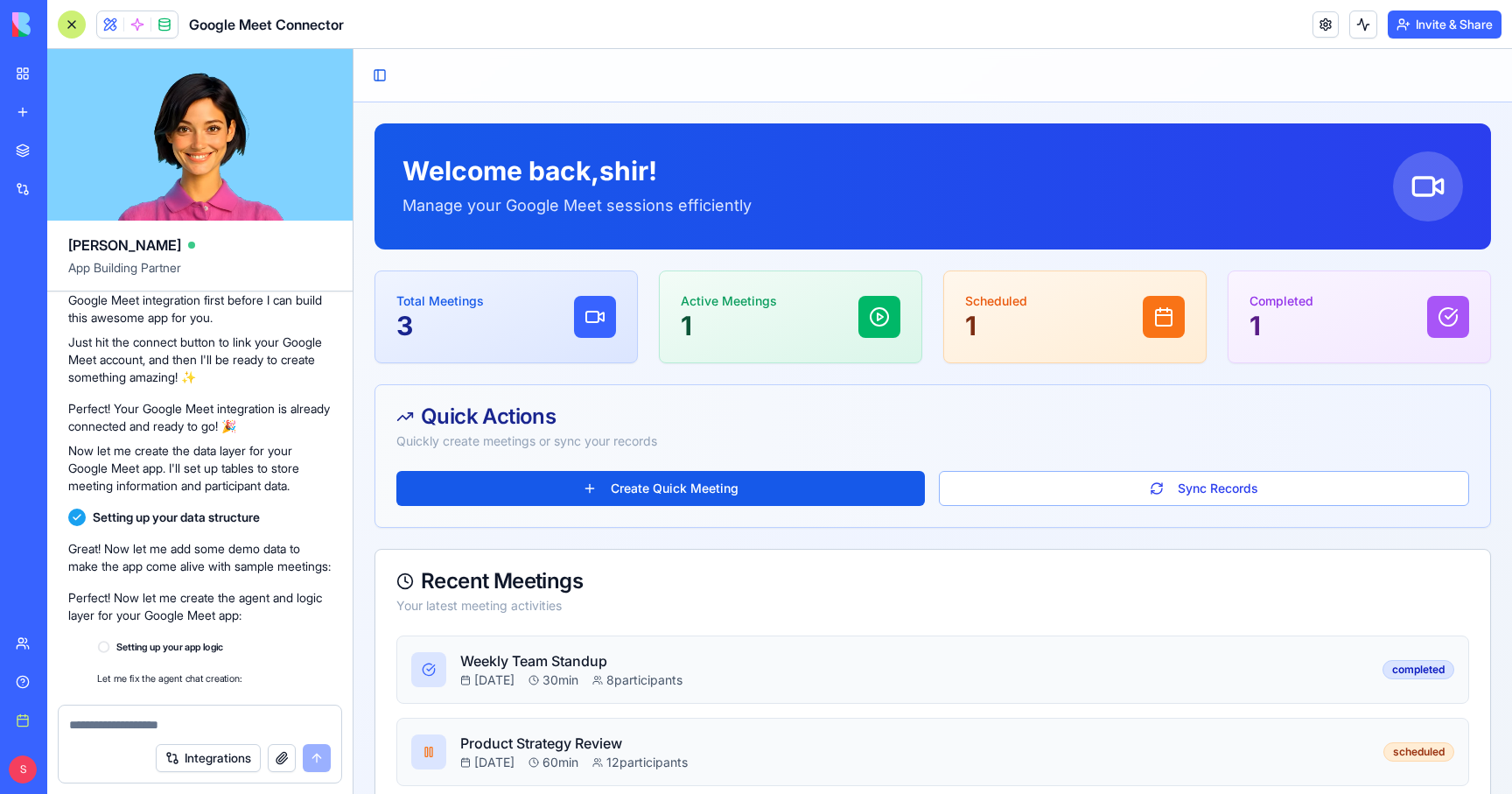
scroll to position [1110, 0]
